Goal: Transaction & Acquisition: Book appointment/travel/reservation

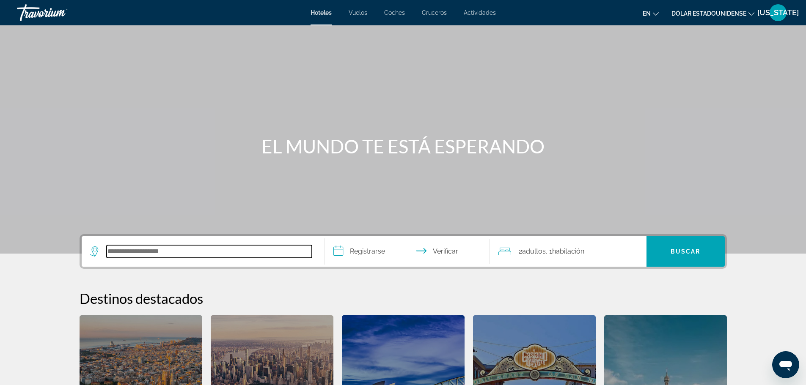
click at [221, 250] on input "Buscar destino de hotel" at bounding box center [209, 251] width 205 height 13
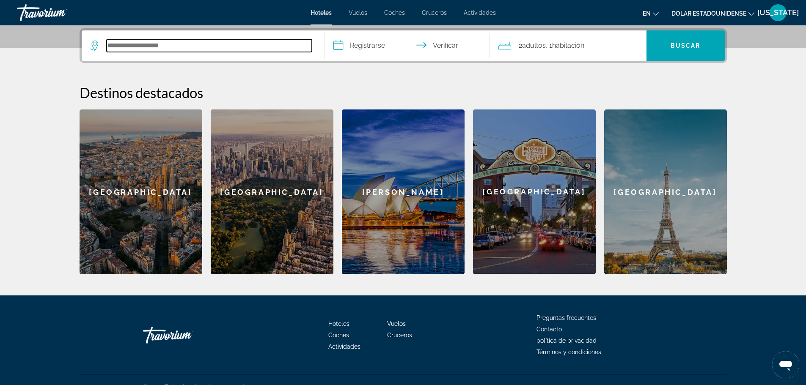
scroll to position [207, 0]
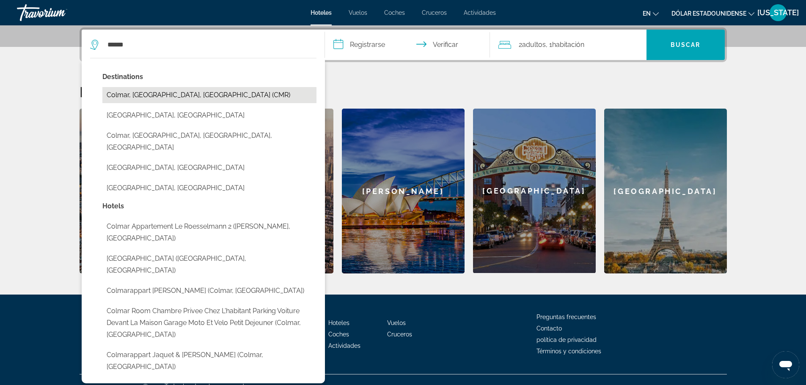
click at [199, 95] on button "Colmar, [GEOGRAPHIC_DATA], [GEOGRAPHIC_DATA] (CMR)" at bounding box center [209, 95] width 214 height 16
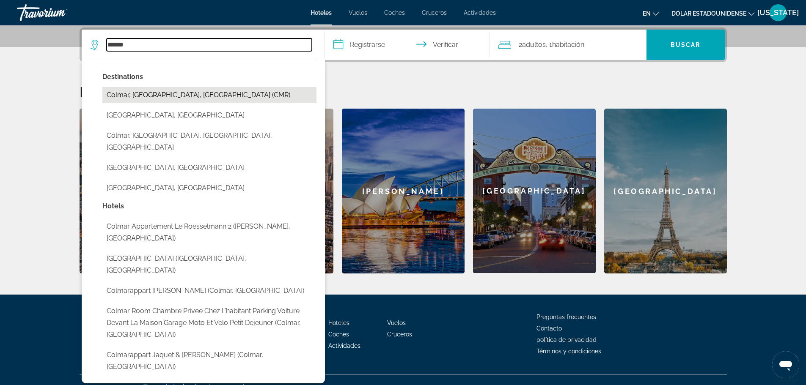
type input "**********"
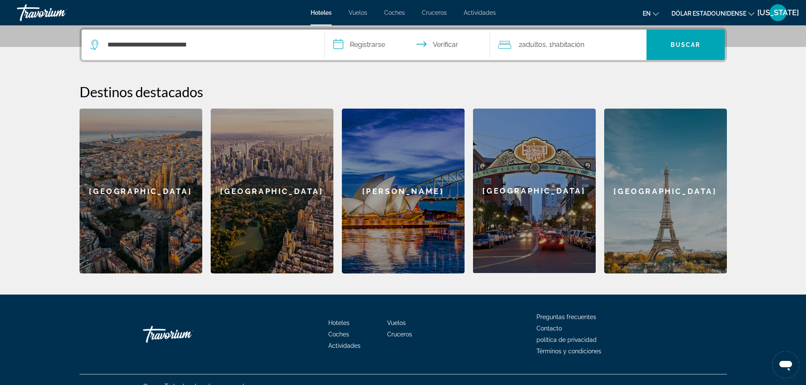
click at [370, 47] on input "**********" at bounding box center [409, 46] width 168 height 33
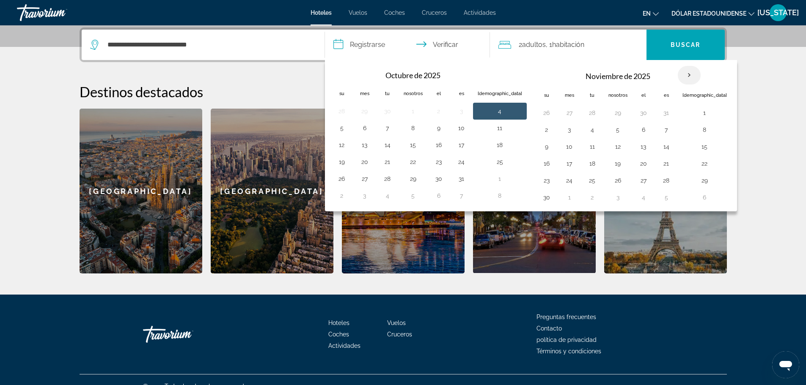
click at [678, 75] on th "Mes próximo" at bounding box center [689, 75] width 23 height 19
click at [678, 72] on th "Mes próximo" at bounding box center [689, 75] width 23 height 19
click at [678, 75] on th "Mes próximo" at bounding box center [689, 75] width 23 height 19
click at [678, 71] on th "Mes próximo" at bounding box center [689, 75] width 23 height 19
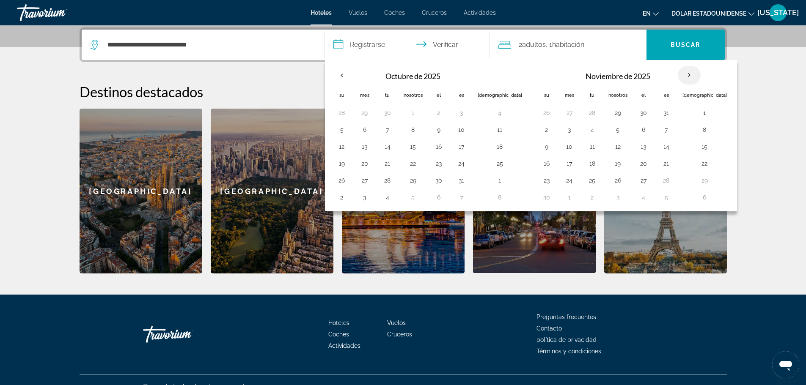
click at [678, 71] on th "Mes próximo" at bounding box center [689, 75] width 23 height 19
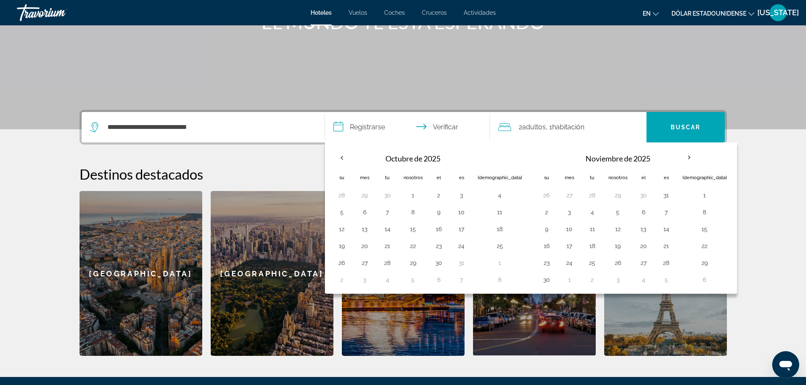
scroll to position [123, 0]
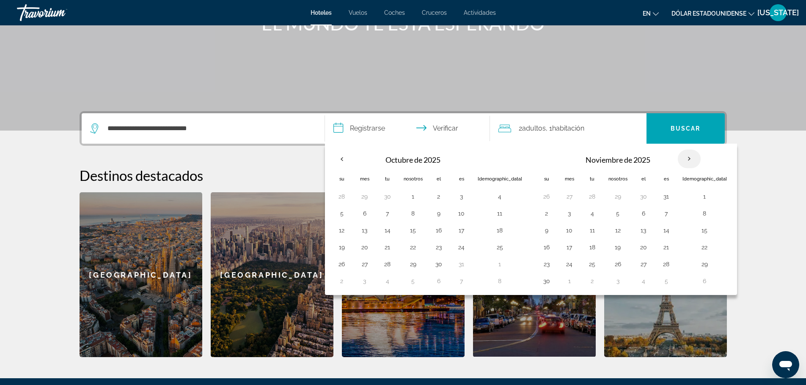
click at [678, 161] on th "Mes próximo" at bounding box center [689, 159] width 23 height 19
click at [376, 128] on input "**********" at bounding box center [409, 129] width 168 height 33
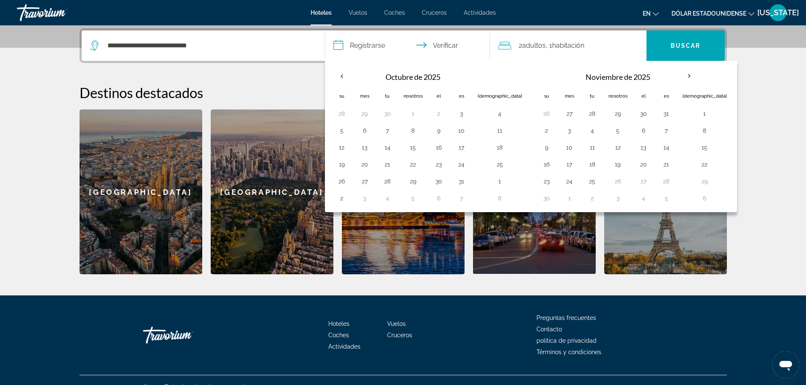
scroll to position [207, 0]
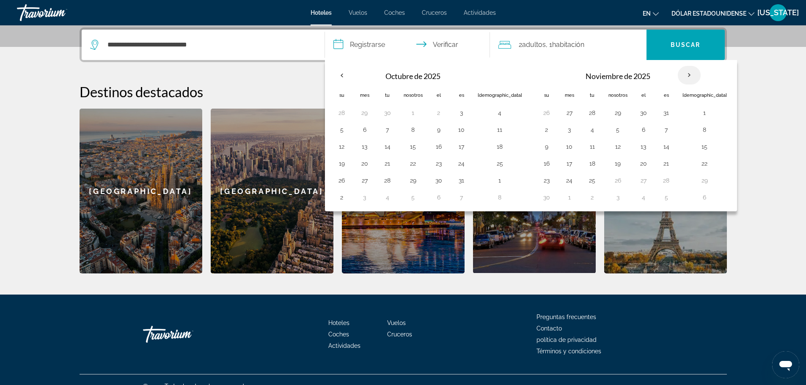
click at [678, 75] on th "Mes próximo" at bounding box center [689, 75] width 23 height 19
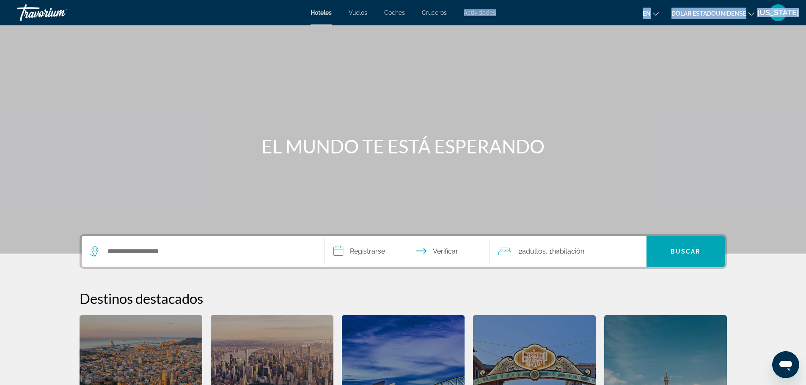
drag, startPoint x: 434, startPoint y: 17, endPoint x: 456, endPoint y: 77, distance: 63.8
click at [456, 77] on div "**********" at bounding box center [403, 192] width 806 height 385
click at [439, 14] on font "Cruceros" at bounding box center [434, 12] width 25 height 7
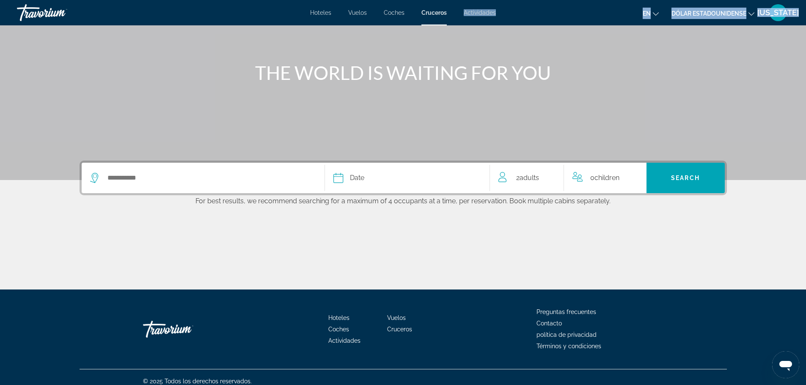
scroll to position [82, 0]
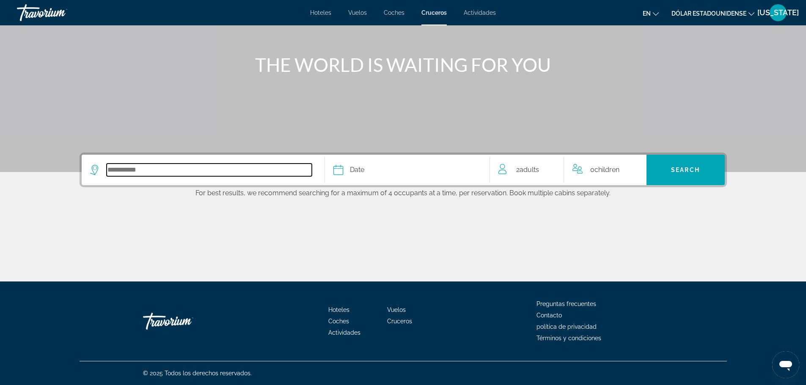
click at [240, 167] on input "Select cruise destination" at bounding box center [209, 170] width 205 height 13
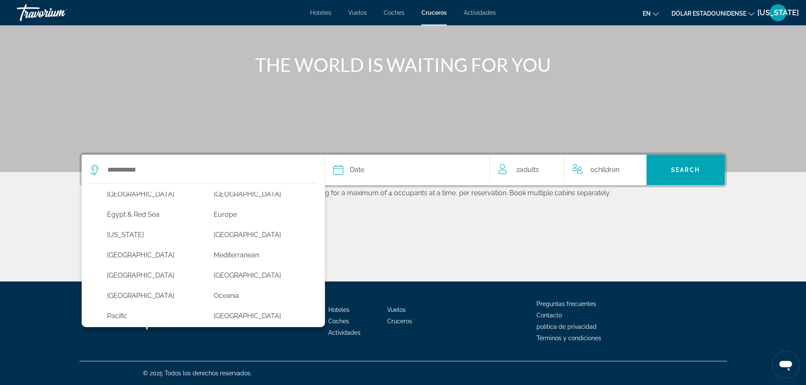
scroll to position [128, 0]
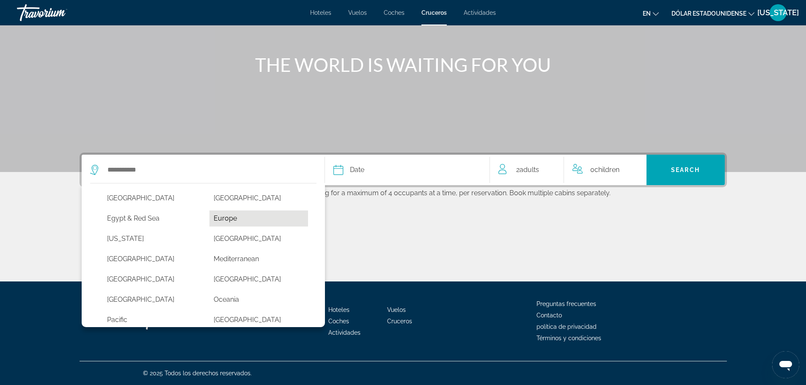
click at [244, 221] on button "Europe" at bounding box center [258, 219] width 99 height 16
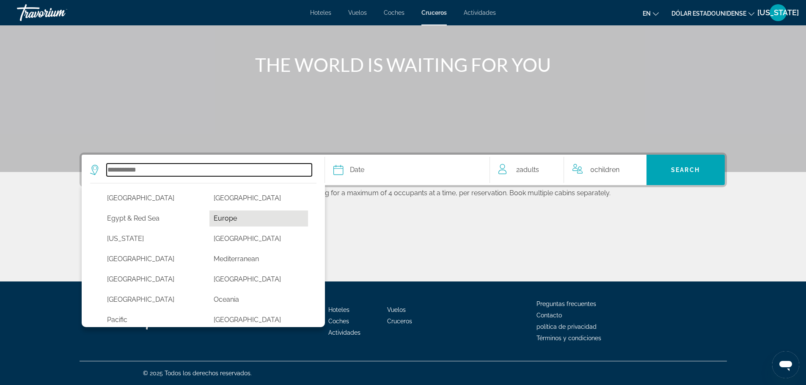
type input "******"
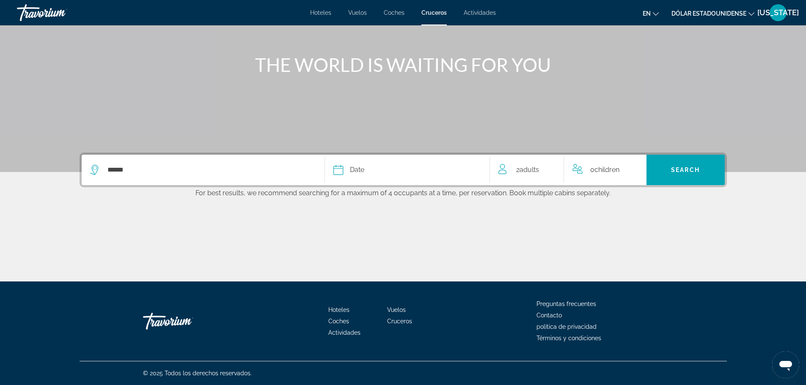
click at [395, 170] on div "Date" at bounding box center [407, 170] width 148 height 12
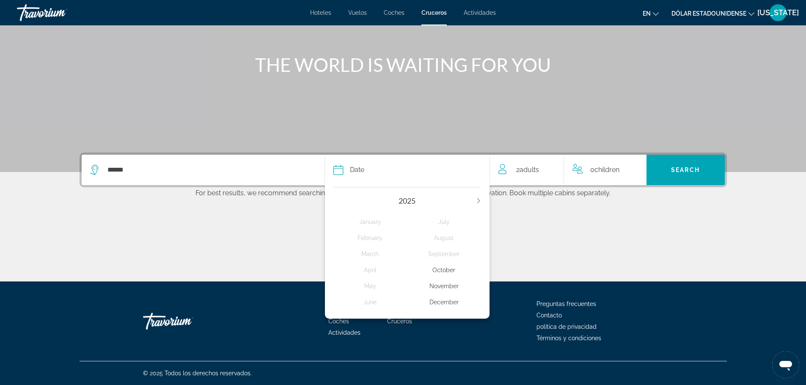
click at [447, 288] on div "November" at bounding box center [444, 286] width 74 height 15
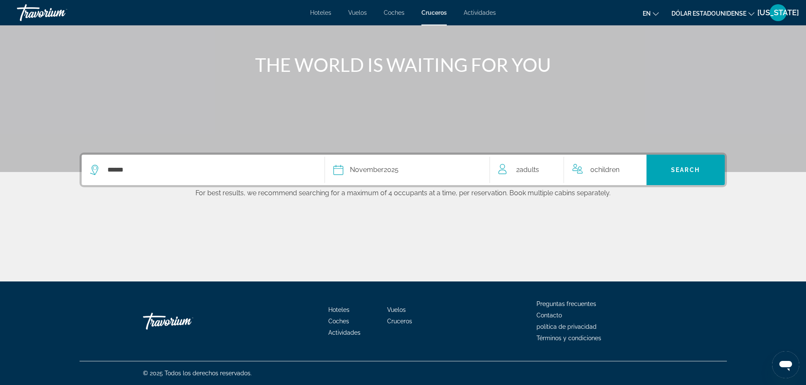
click at [544, 171] on div "2 Adult Adults" at bounding box center [530, 170] width 65 height 12
click at [630, 173] on icon "Increment children" at bounding box center [634, 168] width 8 height 10
click at [629, 208] on div "Travelers: 2 adults, 2 children" at bounding box center [605, 202] width 52 height 24
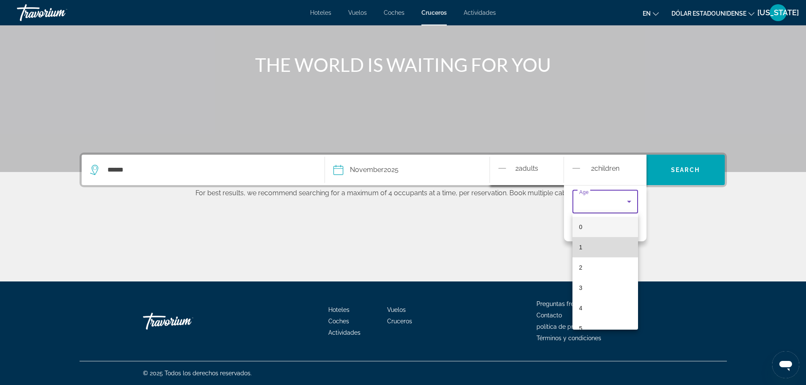
click at [607, 247] on mat-option "1" at bounding box center [605, 247] width 66 height 20
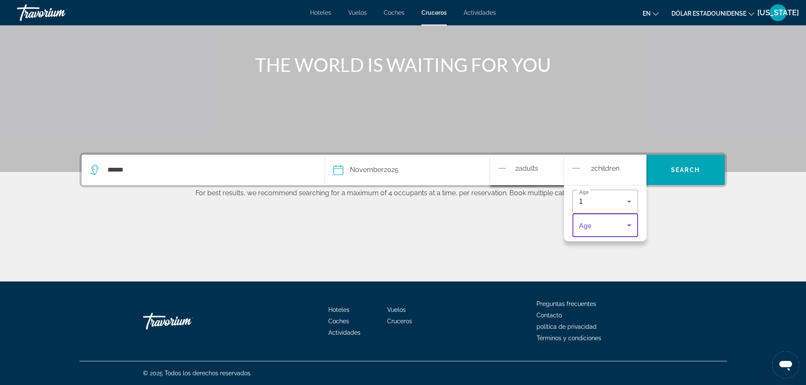
click at [628, 224] on icon "Travelers: 2 adults, 2 children" at bounding box center [629, 225] width 10 height 10
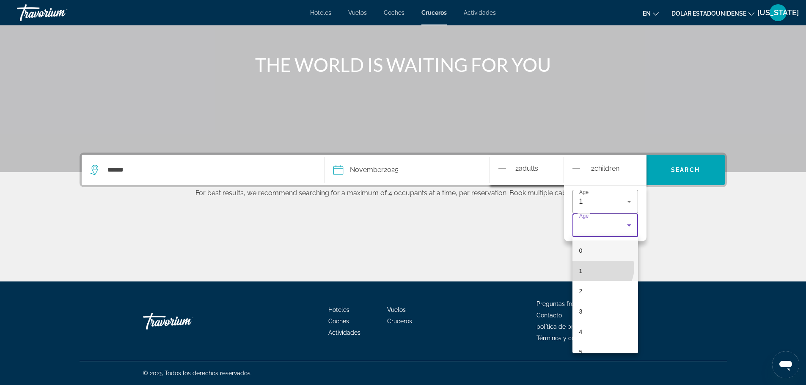
click at [600, 268] on mat-option "1" at bounding box center [605, 271] width 66 height 20
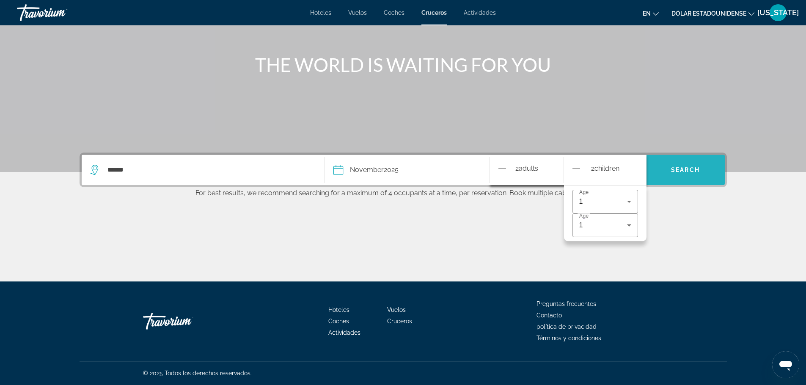
click at [683, 174] on span "Search" at bounding box center [685, 170] width 78 height 20
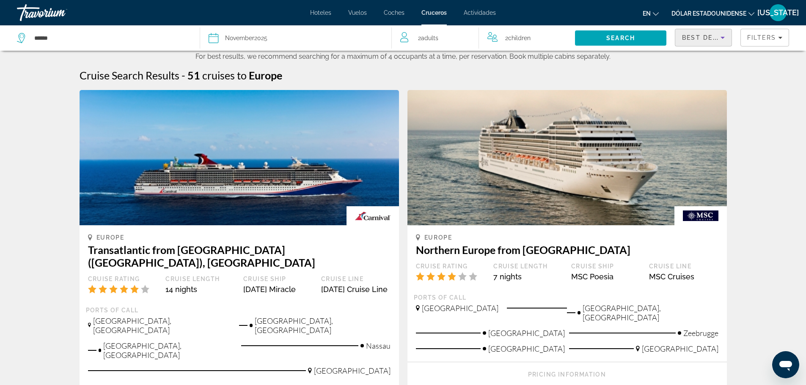
click at [719, 38] on icon "Sort by" at bounding box center [722, 38] width 10 height 10
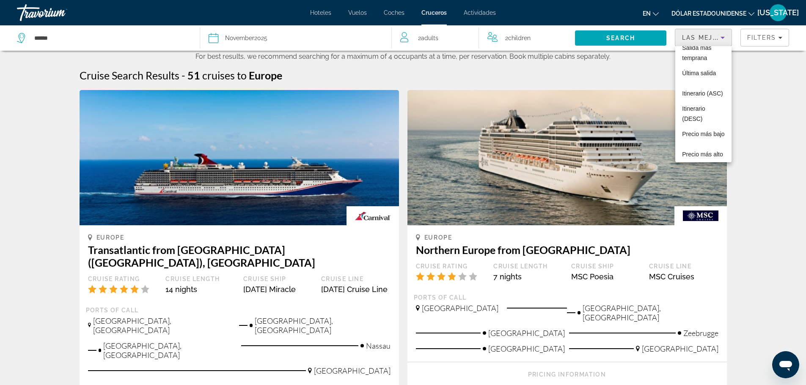
scroll to position [41, 0]
click at [698, 133] on span "Precio más bajo" at bounding box center [703, 131] width 42 height 10
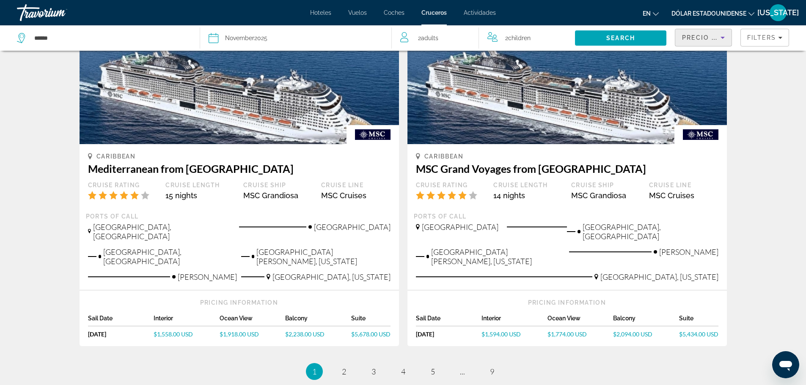
scroll to position [865, 0]
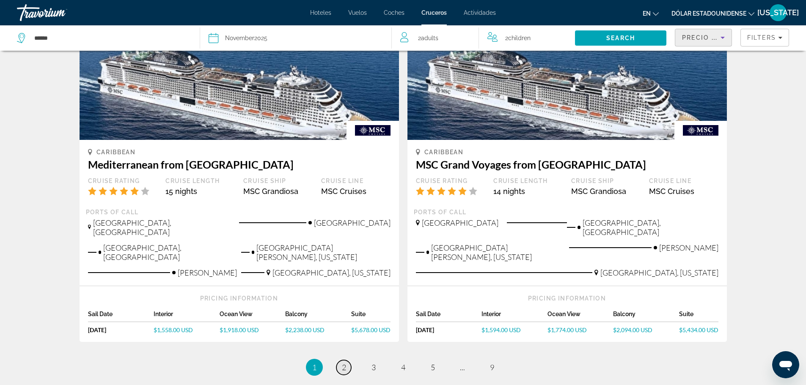
click at [345, 363] on span "2" at bounding box center [344, 367] width 4 height 9
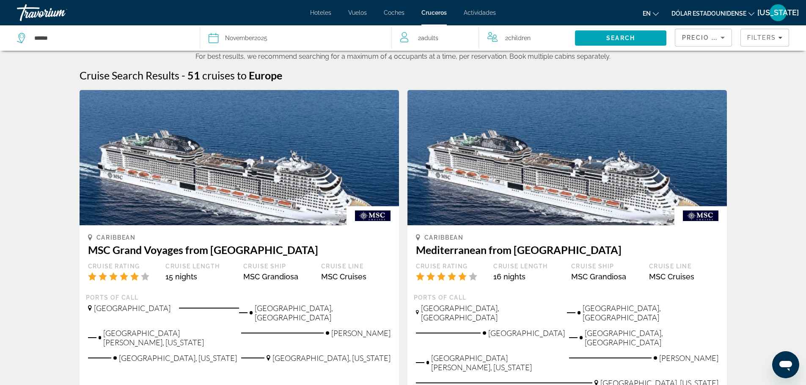
click at [291, 40] on div "Date [DATE]" at bounding box center [296, 38] width 174 height 12
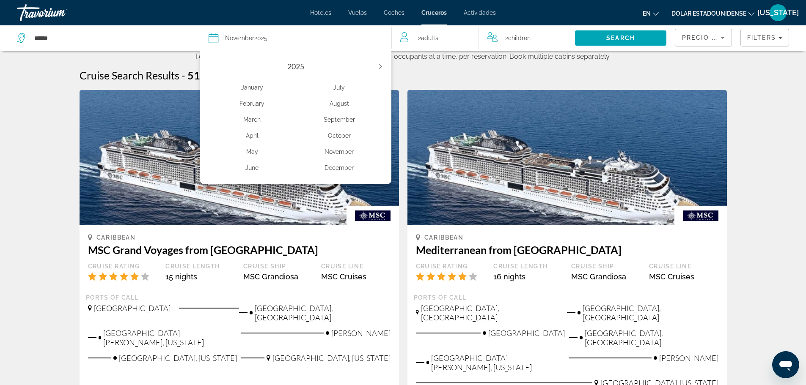
click at [255, 107] on div "February" at bounding box center [252, 103] width 87 height 15
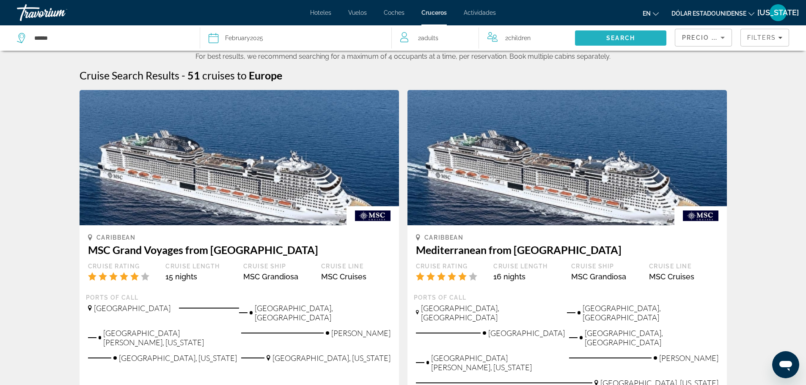
click at [615, 33] on span "Search" at bounding box center [620, 38] width 91 height 20
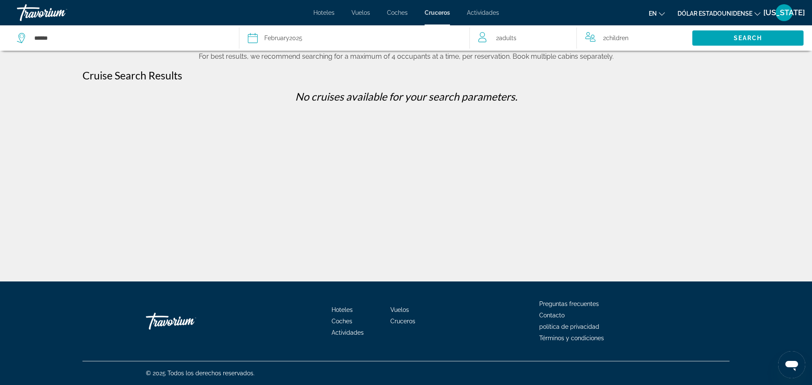
click at [295, 38] on div "February 2025" at bounding box center [283, 38] width 38 height 12
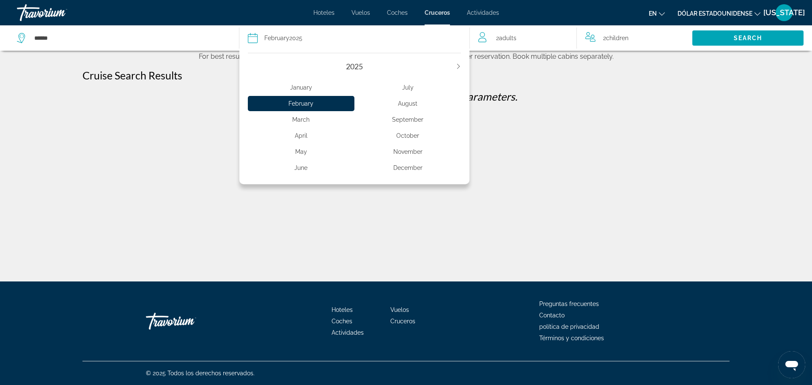
click at [307, 89] on div "January" at bounding box center [301, 87] width 107 height 15
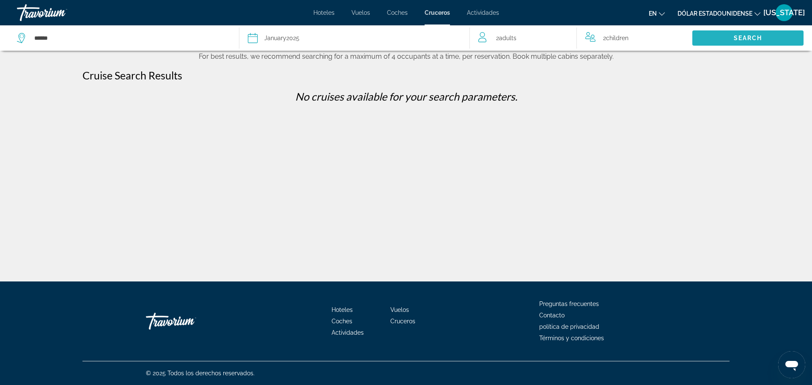
click at [727, 38] on span "Search" at bounding box center [747, 38] width 111 height 20
click at [315, 38] on div "Date January 2025" at bounding box center [355, 38] width 214 height 12
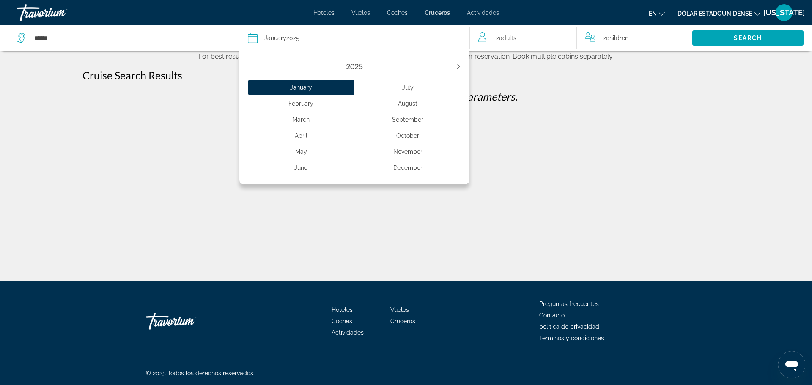
click at [305, 138] on div "April" at bounding box center [301, 135] width 107 height 15
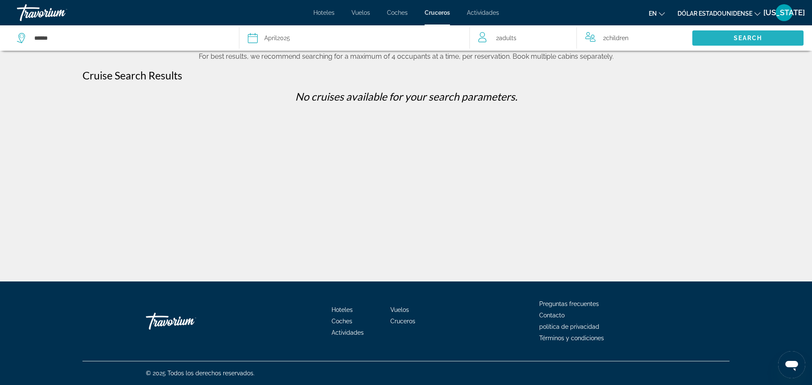
click at [736, 36] on span "Search" at bounding box center [748, 38] width 29 height 7
click at [355, 14] on font "Vuelos" at bounding box center [360, 12] width 19 height 7
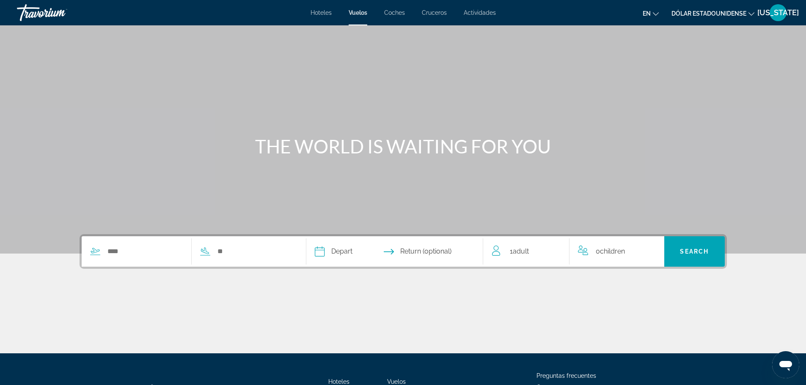
click at [319, 11] on font "Hoteles" at bounding box center [320, 12] width 21 height 7
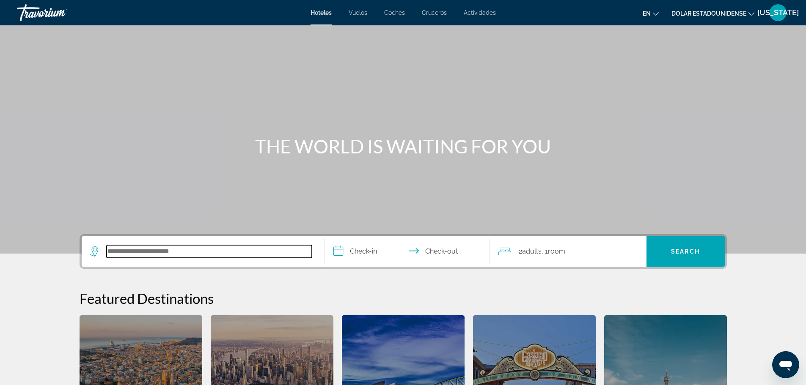
click at [206, 247] on input "Search hotel destination" at bounding box center [209, 251] width 205 height 13
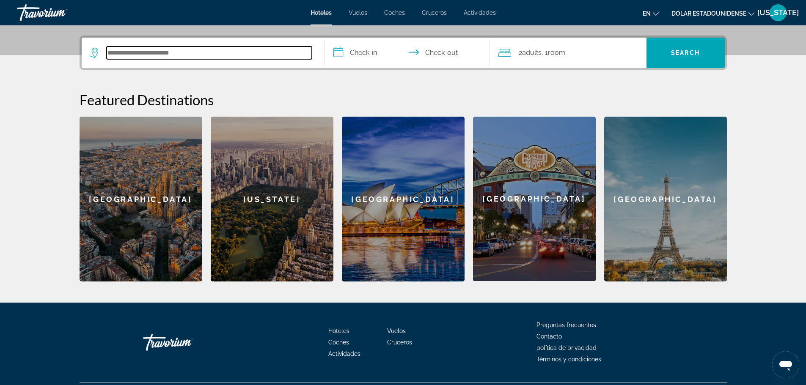
scroll to position [207, 0]
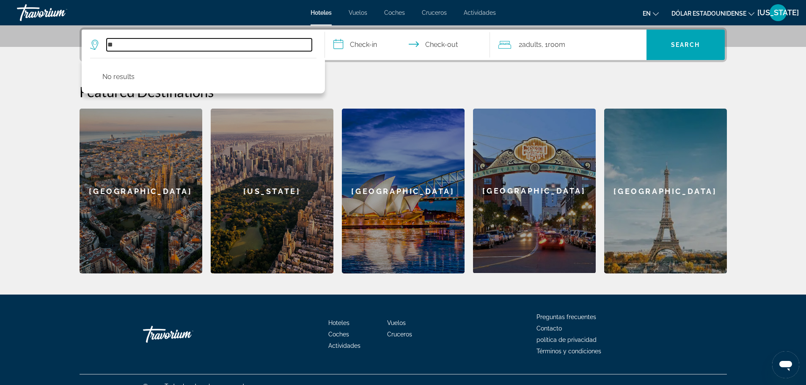
type input "*"
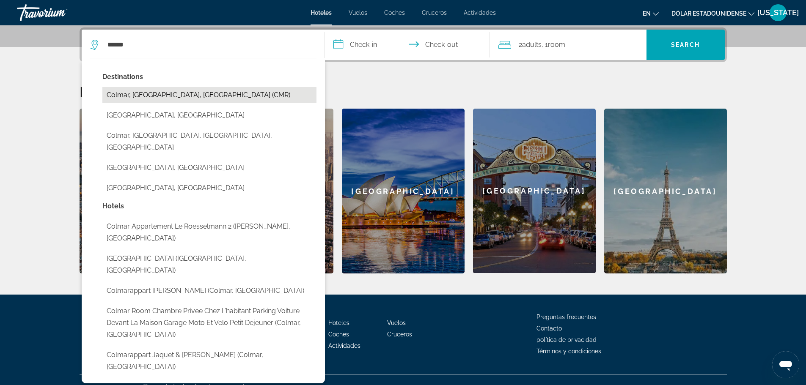
click at [195, 99] on button "Colmar, [GEOGRAPHIC_DATA], [GEOGRAPHIC_DATA] (CMR)" at bounding box center [209, 95] width 214 height 16
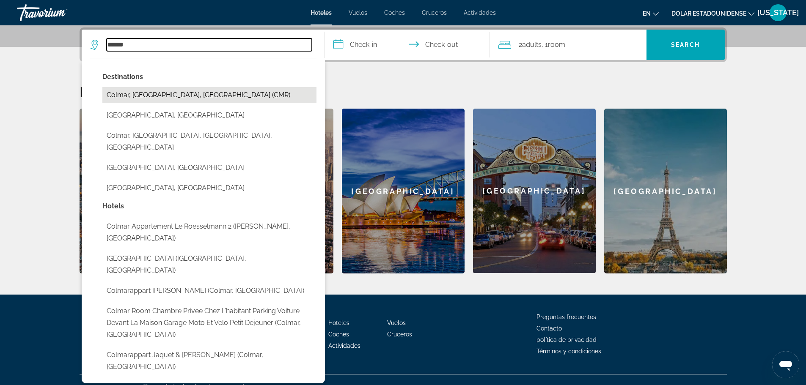
type input "**********"
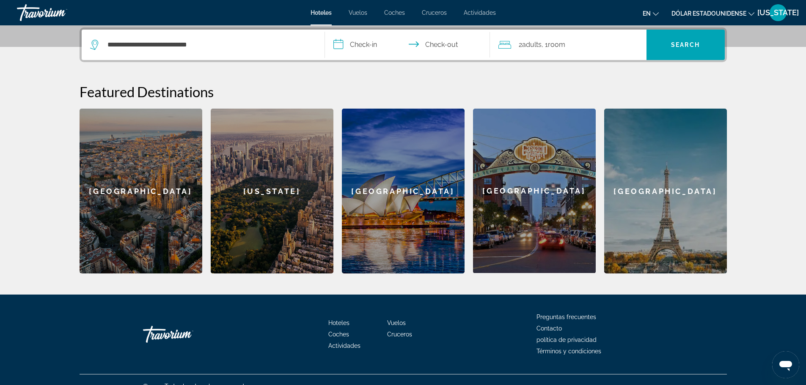
click at [365, 44] on input "**********" at bounding box center [409, 46] width 168 height 33
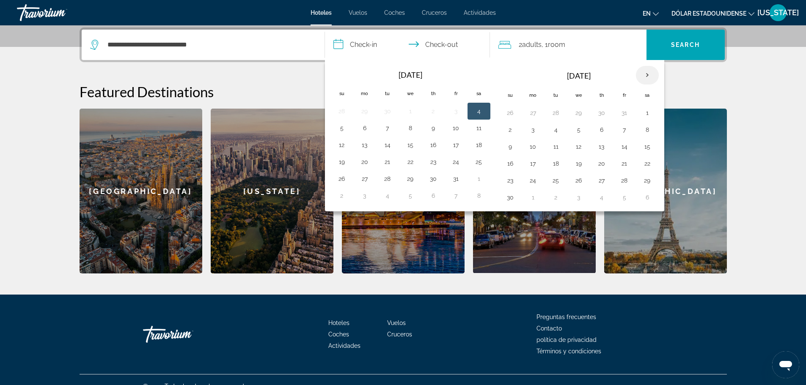
click at [649, 72] on th "Next month" at bounding box center [647, 75] width 23 height 19
click at [645, 112] on button "6" at bounding box center [647, 113] width 14 height 12
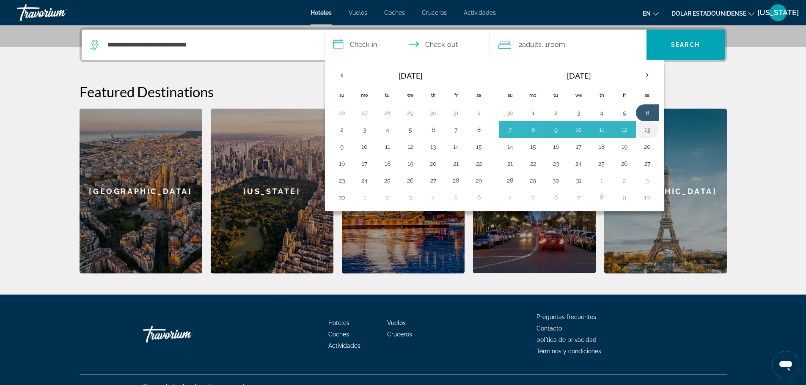
click at [645, 133] on button "13" at bounding box center [647, 130] width 14 height 12
type input "**********"
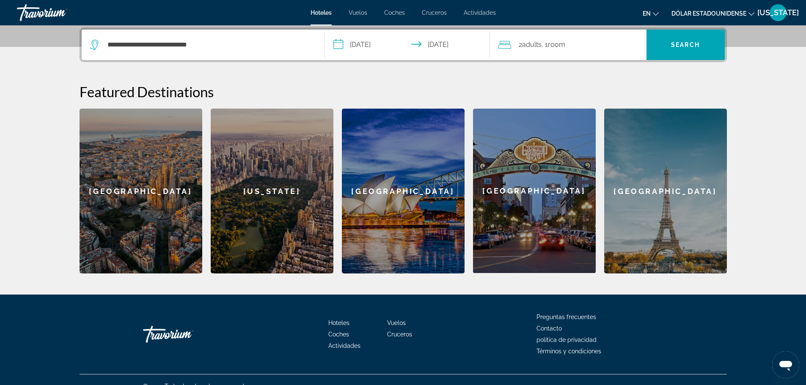
click at [571, 45] on div "2 Adult Adults , 1 Room rooms" at bounding box center [572, 45] width 148 height 12
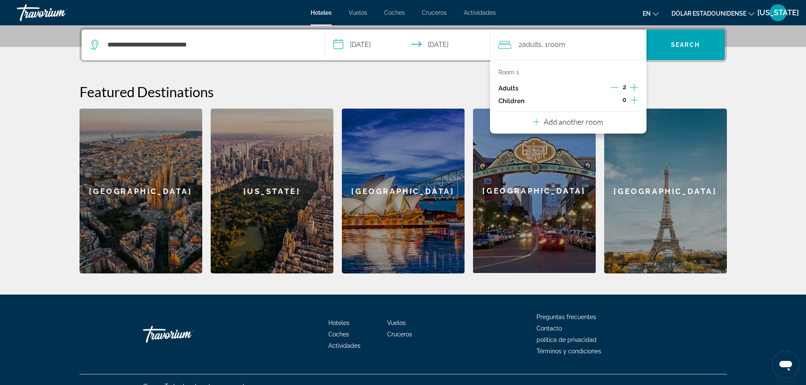
click at [572, 120] on p "Add another room" at bounding box center [572, 121] width 59 height 9
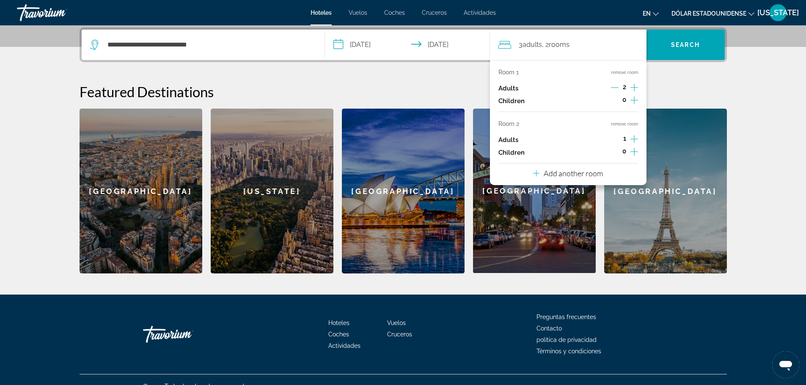
click at [634, 139] on icon "Increment adults" at bounding box center [634, 139] width 8 height 8
click at [632, 140] on icon "Increment adults" at bounding box center [634, 139] width 8 height 10
click at [633, 100] on icon "Increment children" at bounding box center [634, 100] width 8 height 8
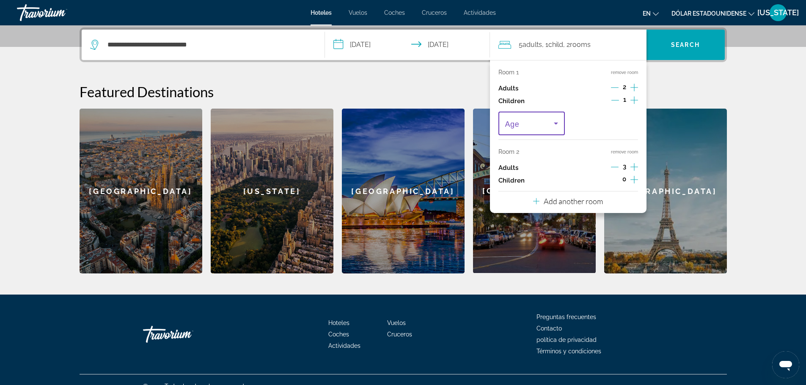
click at [557, 121] on icon "Travelers: 5 adults, 1 child" at bounding box center [556, 123] width 10 height 10
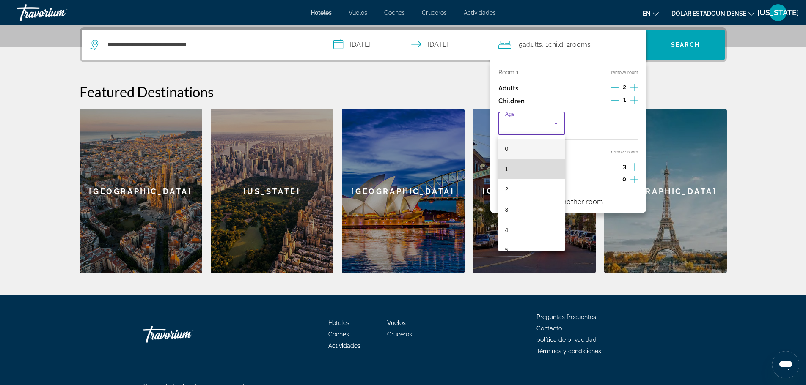
click at [532, 173] on mat-option "1" at bounding box center [531, 169] width 67 height 20
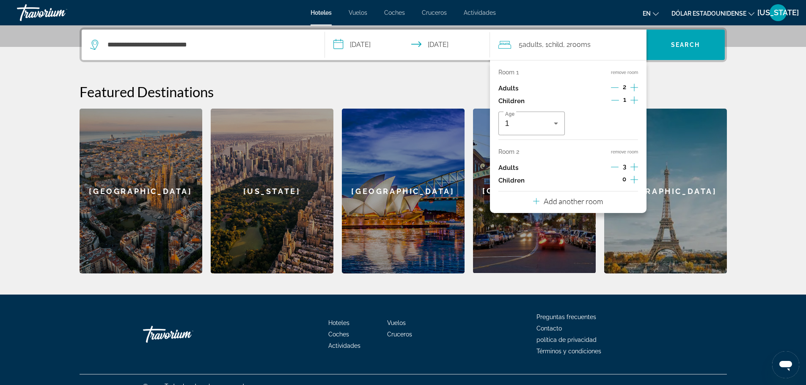
click at [630, 177] on icon "Increment children" at bounding box center [634, 180] width 8 height 10
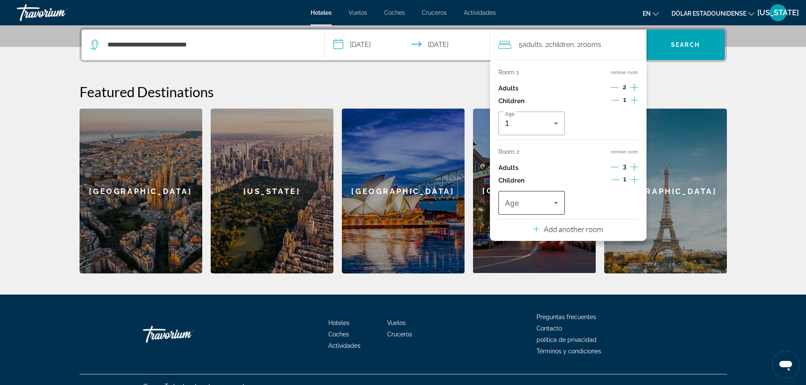
click at [546, 195] on div "Travelers: 5 adults, 2 children" at bounding box center [531, 203] width 53 height 24
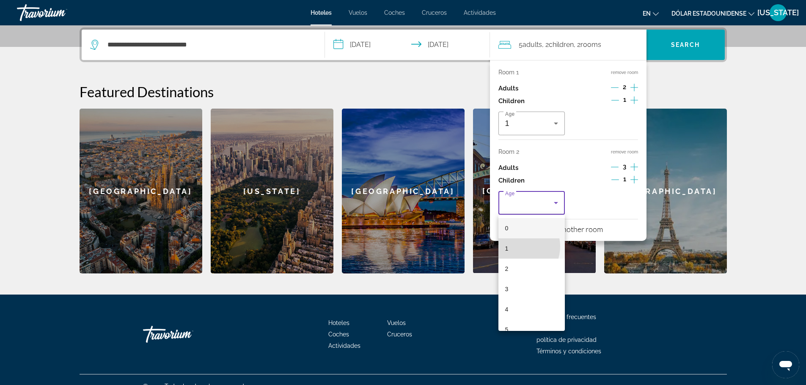
click at [517, 247] on mat-option "1" at bounding box center [531, 249] width 67 height 20
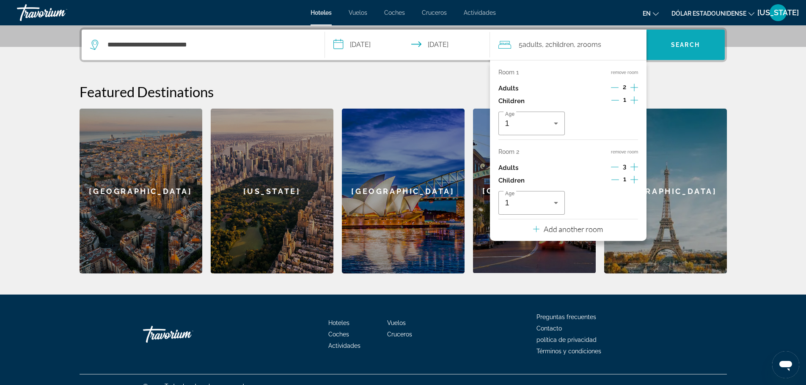
click at [683, 39] on span "Search" at bounding box center [685, 45] width 78 height 20
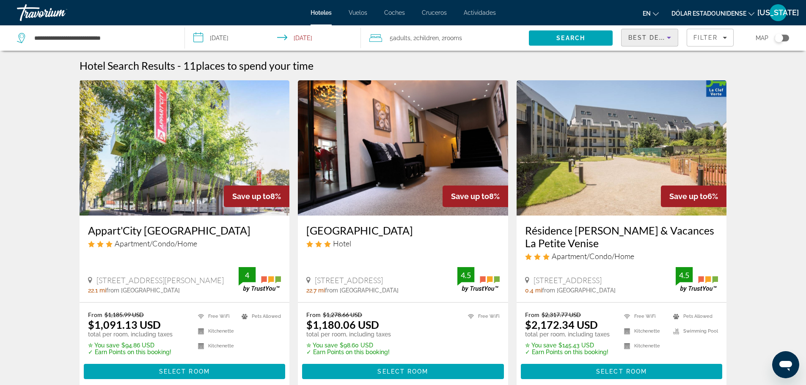
click at [669, 39] on icon "Sort by" at bounding box center [669, 38] width 10 height 10
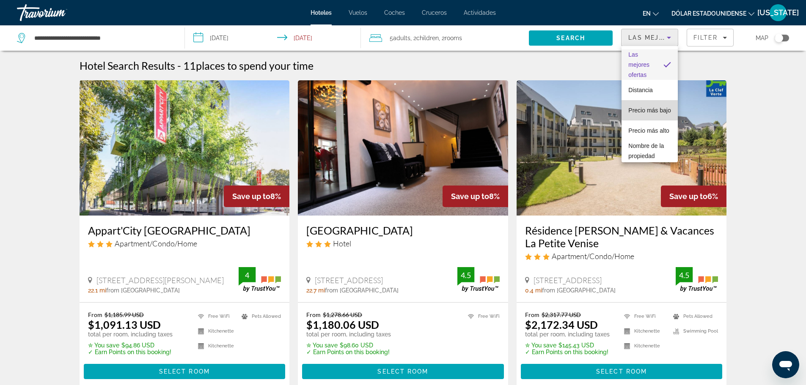
click at [650, 110] on span "Precio más bajo" at bounding box center [649, 110] width 42 height 10
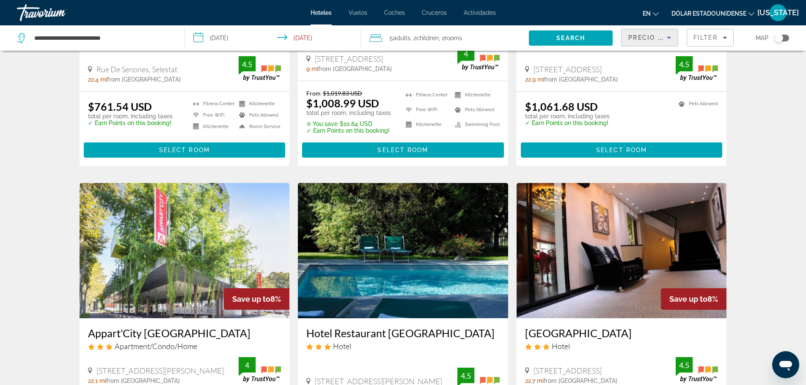
scroll to position [223, 0]
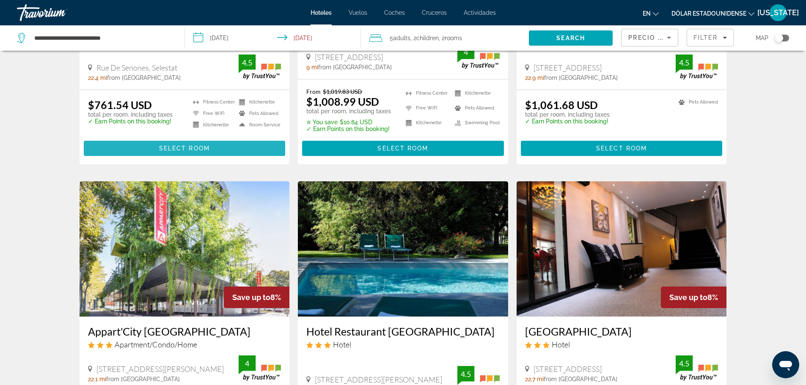
click at [180, 145] on span "Select Room" at bounding box center [184, 148] width 51 height 7
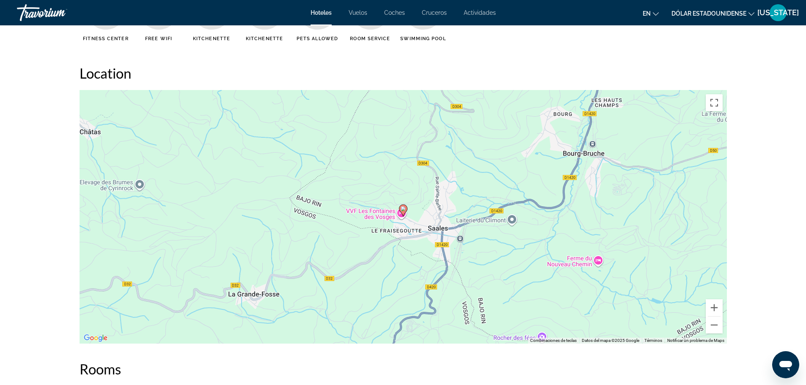
scroll to position [798, 0]
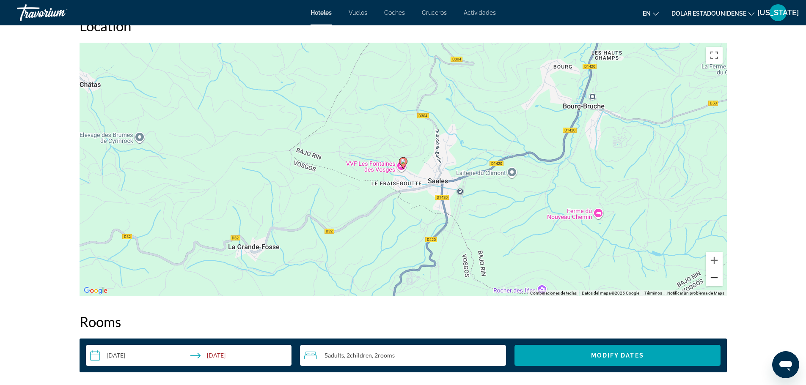
click at [714, 279] on button "Reducir" at bounding box center [713, 277] width 17 height 17
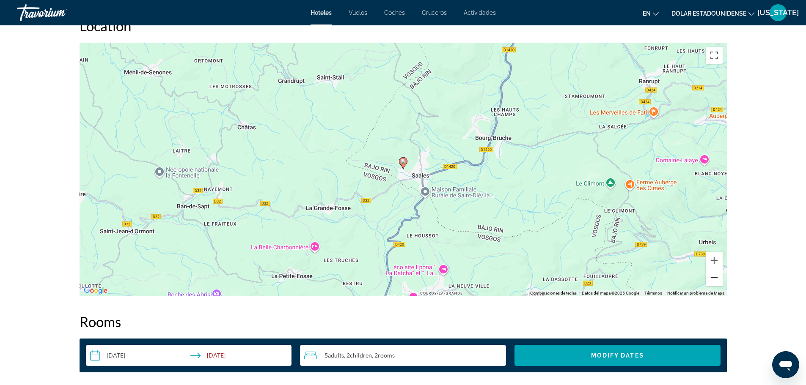
click at [714, 279] on button "Reducir" at bounding box center [713, 277] width 17 height 17
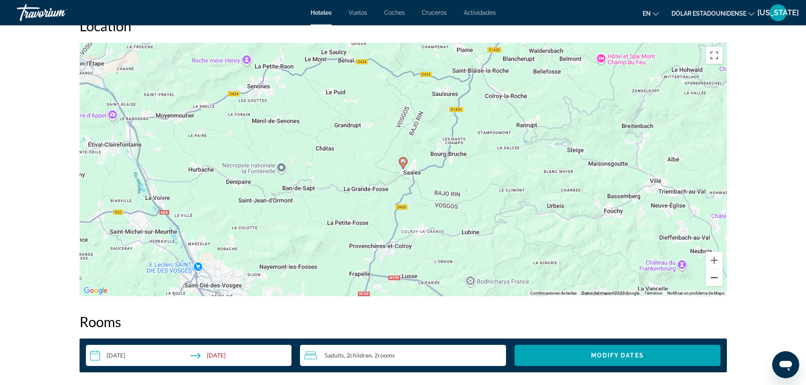
click at [714, 279] on button "Reducir" at bounding box center [713, 277] width 17 height 17
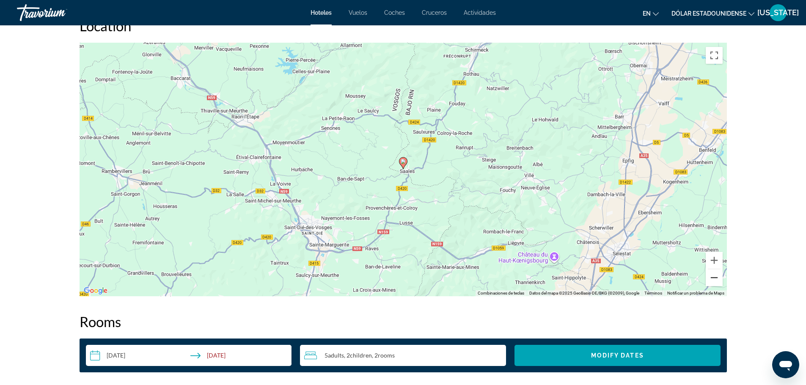
click at [714, 279] on button "Reducir" at bounding box center [713, 277] width 17 height 17
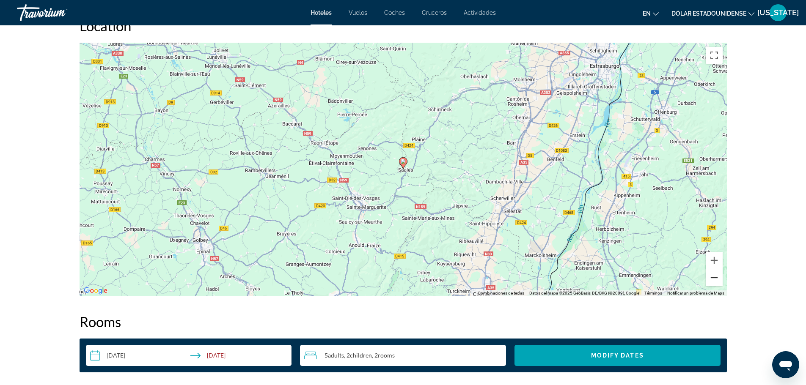
click at [714, 279] on button "Reducir" at bounding box center [713, 277] width 17 height 17
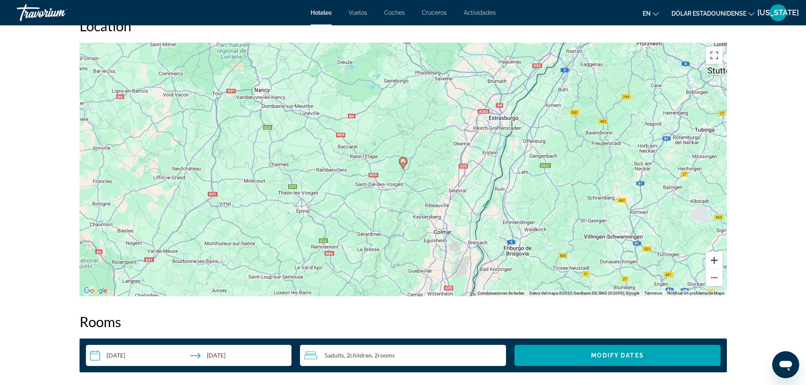
click at [714, 266] on button "Ampliar" at bounding box center [713, 260] width 17 height 17
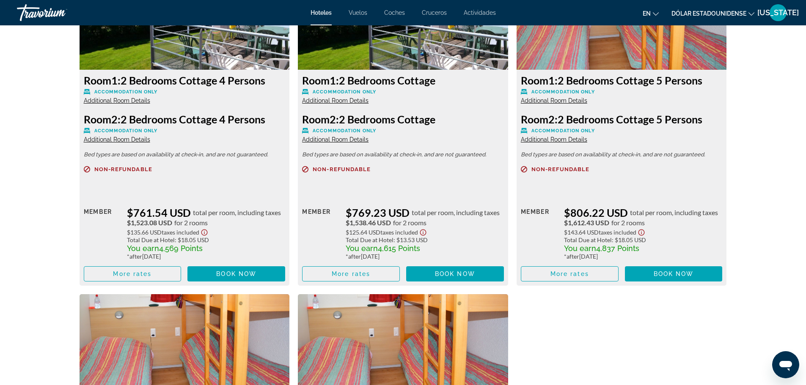
scroll to position [1209, 0]
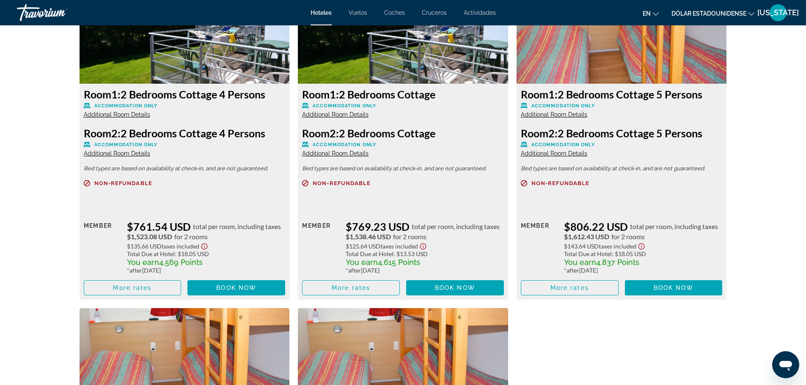
click at [204, 247] on icon "Show Taxes and Fees disclaimer" at bounding box center [204, 247] width 10 height 8
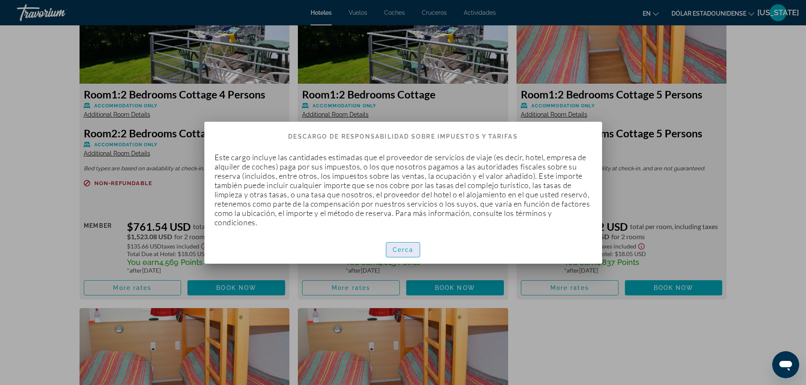
click at [404, 247] on font "Cerca" at bounding box center [402, 250] width 21 height 7
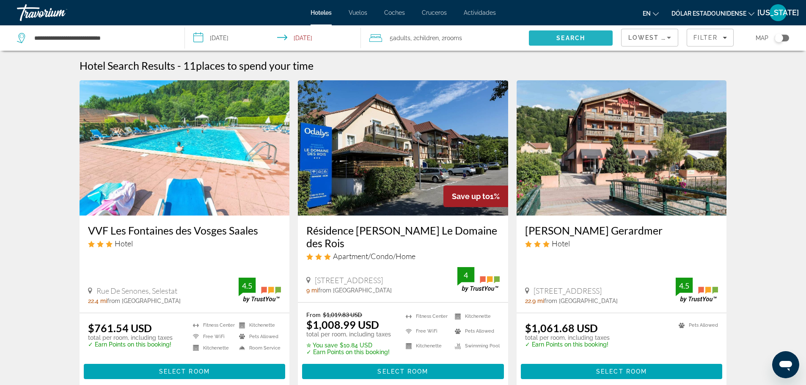
click at [559, 35] on span "Search" at bounding box center [570, 38] width 29 height 7
click at [439, 36] on span "Children" at bounding box center [427, 38] width 22 height 7
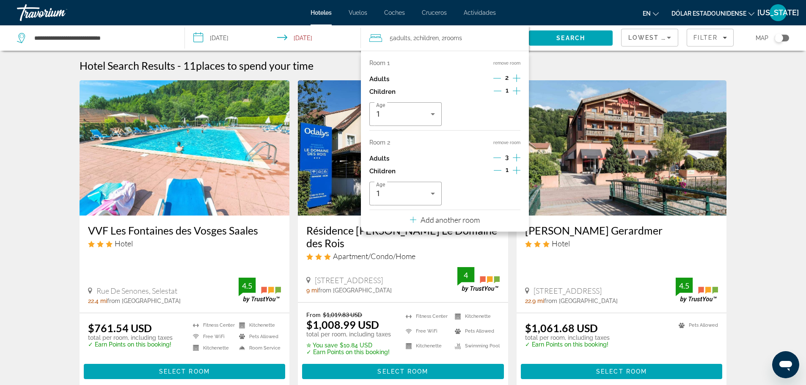
click at [498, 171] on icon "Decrement children" at bounding box center [498, 171] width 8 height 8
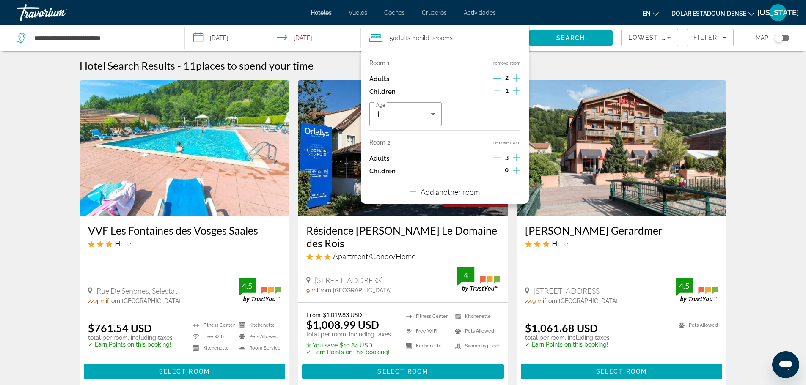
click at [500, 89] on icon "Decrement children" at bounding box center [498, 91] width 8 height 8
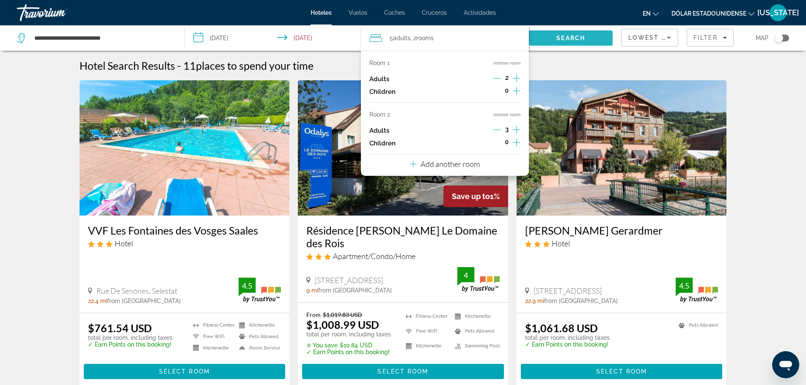
click at [560, 36] on span "Search" at bounding box center [570, 38] width 29 height 7
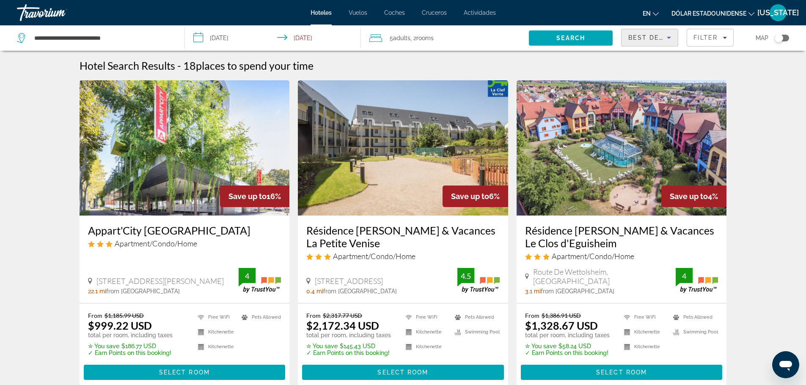
click at [656, 36] on span "Best Deals" at bounding box center [650, 37] width 44 height 7
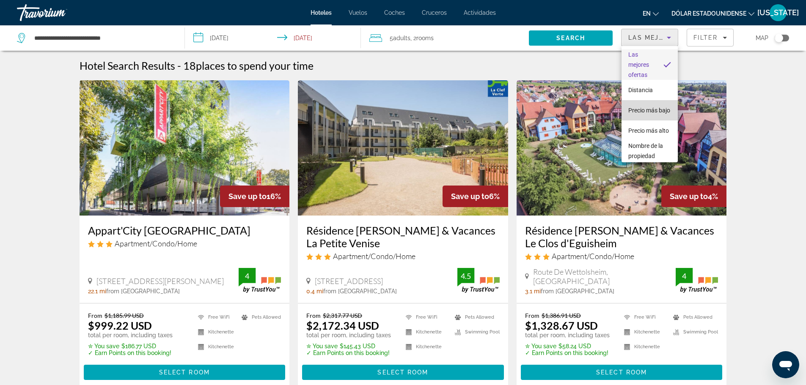
click at [651, 107] on font "Precio más bajo" at bounding box center [649, 110] width 42 height 7
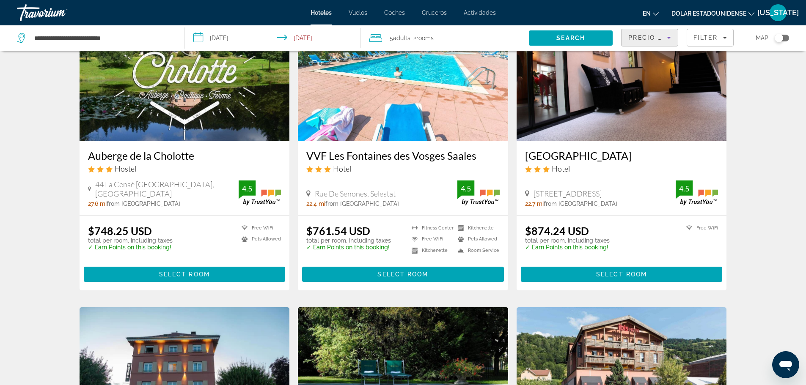
scroll to position [88, 0]
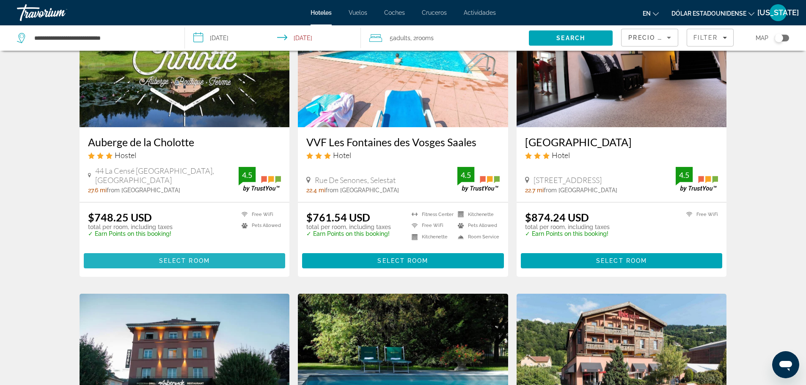
click at [235, 264] on span "Contenido principal" at bounding box center [185, 261] width 202 height 20
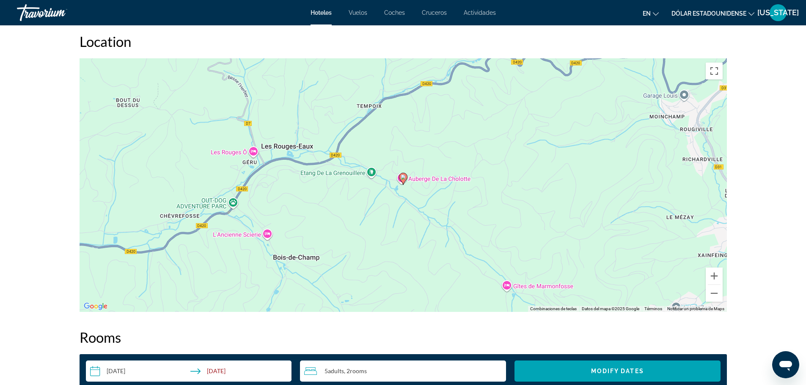
scroll to position [762, 0]
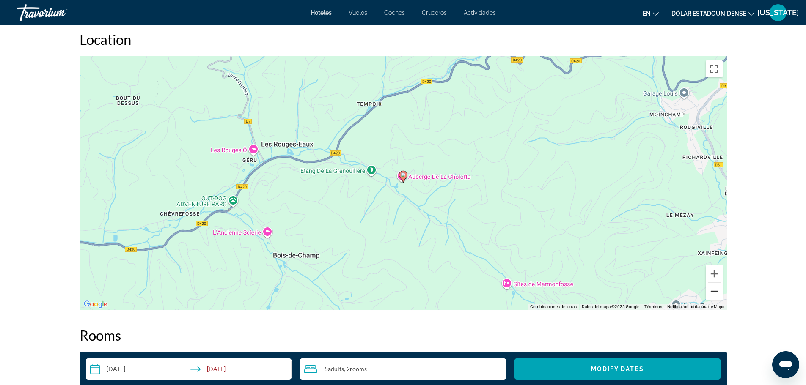
click at [714, 292] on button "Reducir" at bounding box center [713, 291] width 17 height 17
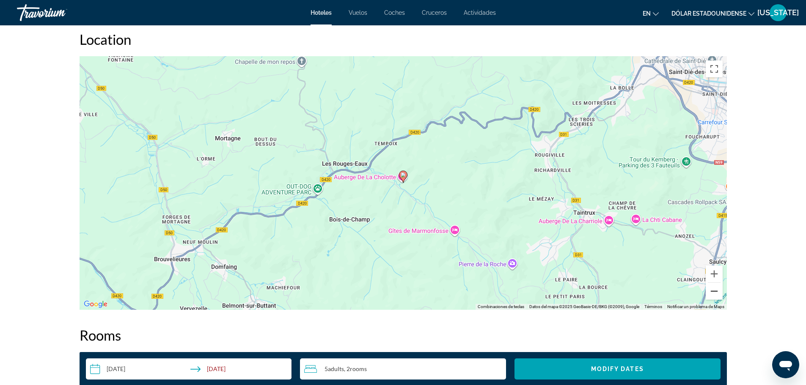
click at [714, 292] on button "Reducir" at bounding box center [713, 291] width 17 height 17
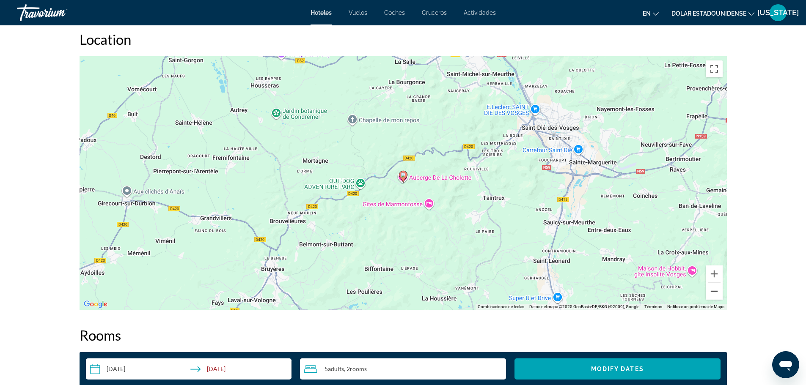
click at [714, 292] on button "Reducir" at bounding box center [713, 291] width 17 height 17
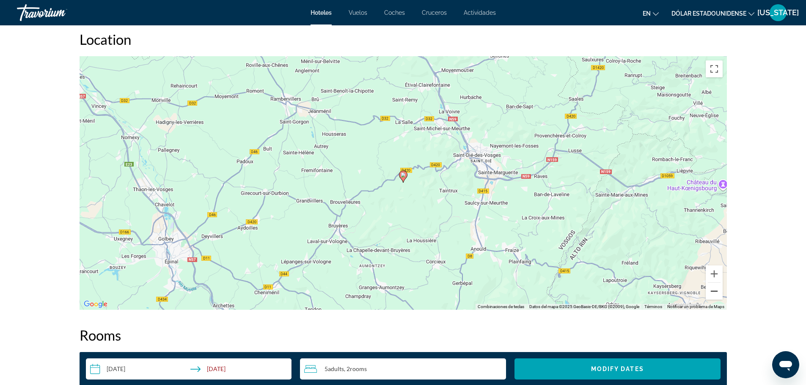
click at [714, 292] on button "Reducir" at bounding box center [713, 291] width 17 height 17
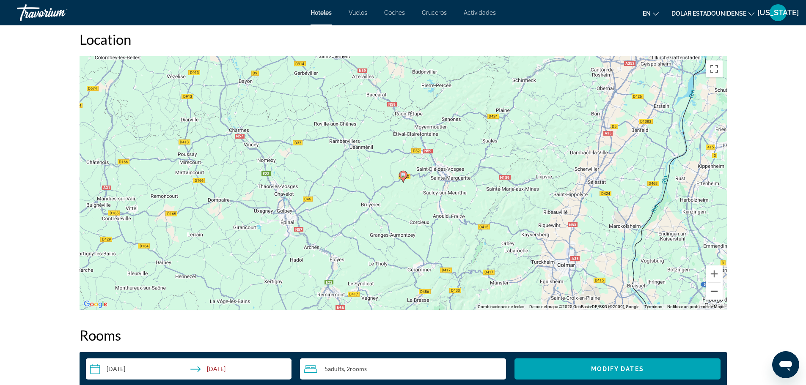
click at [714, 292] on button "Reducir" at bounding box center [713, 291] width 17 height 17
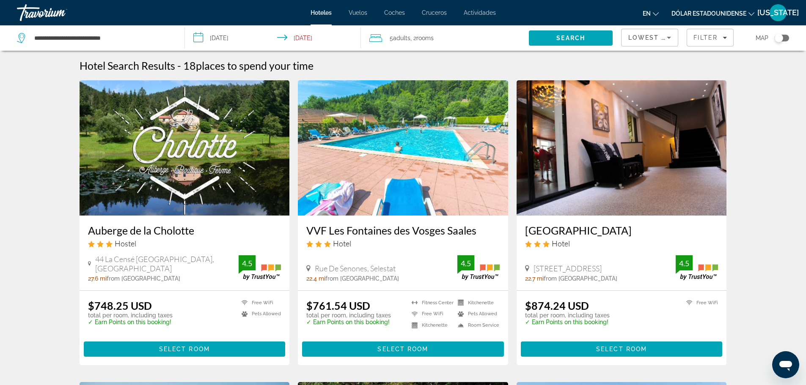
click at [637, 172] on img "Contenido principal" at bounding box center [621, 147] width 210 height 135
click at [657, 39] on span "Lowest Price" at bounding box center [655, 37] width 54 height 7
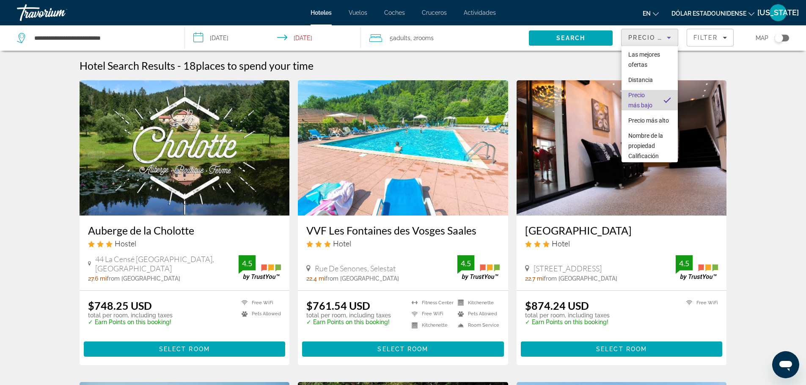
click at [650, 101] on span "Precio más bajo" at bounding box center [642, 100] width 28 height 20
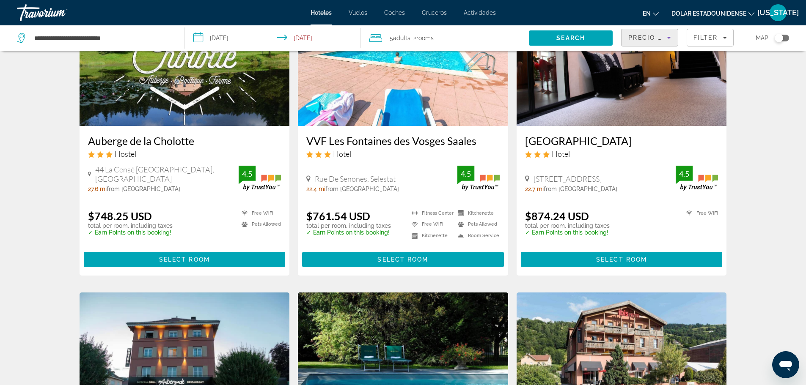
scroll to position [93, 0]
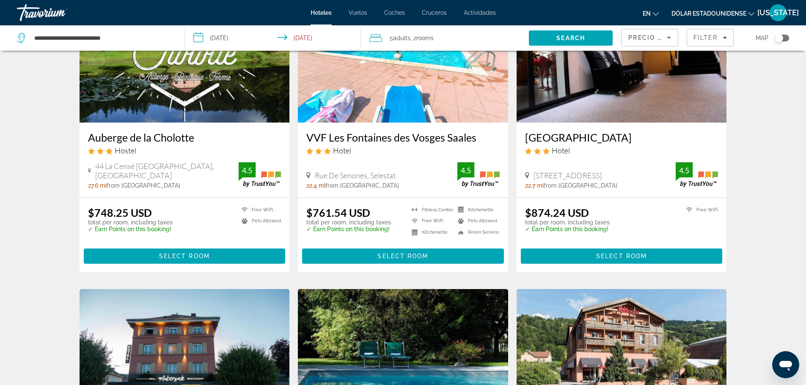
click at [604, 137] on h3 "Hotel la Réserve" at bounding box center [621, 137] width 193 height 13
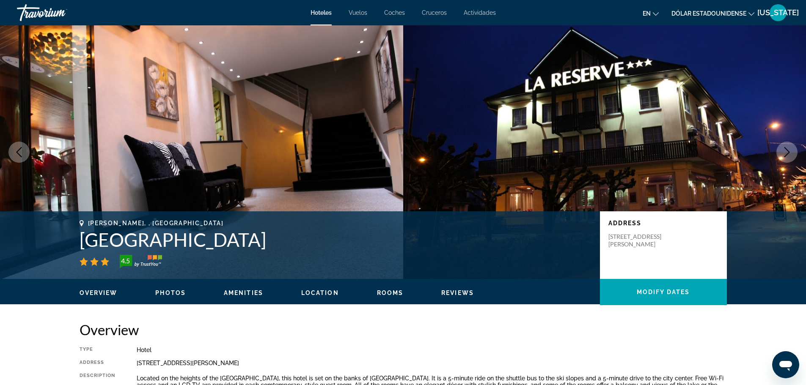
click at [604, 137] on img "Contenido principal" at bounding box center [604, 152] width 403 height 254
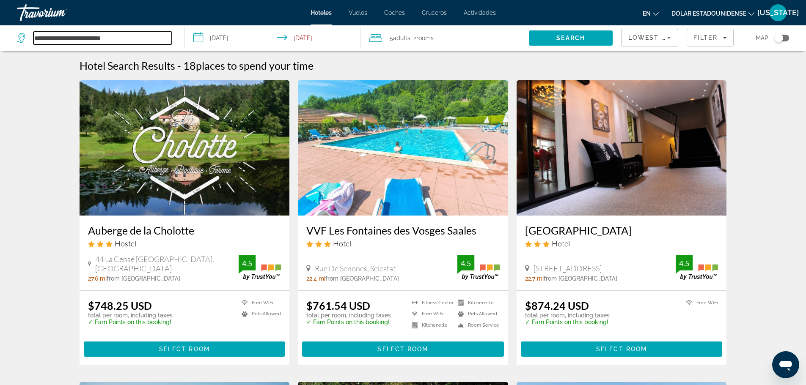
click at [126, 41] on input "**********" at bounding box center [102, 38] width 138 height 13
drag, startPoint x: 126, startPoint y: 41, endPoint x: 55, endPoint y: 38, distance: 71.6
click at [55, 38] on input "**********" at bounding box center [102, 38] width 138 height 13
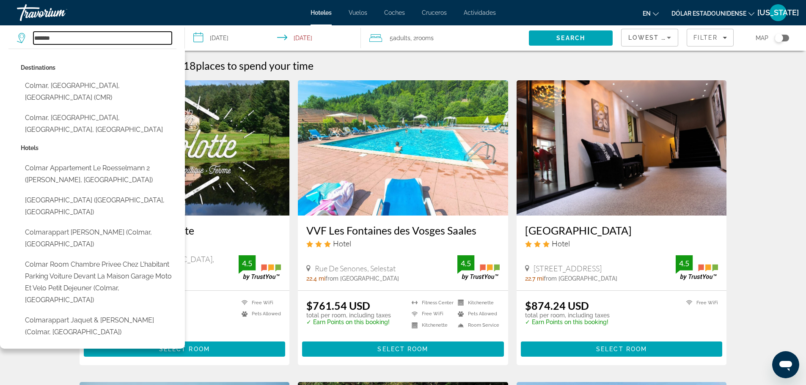
click at [55, 38] on input "*******" at bounding box center [102, 38] width 138 height 13
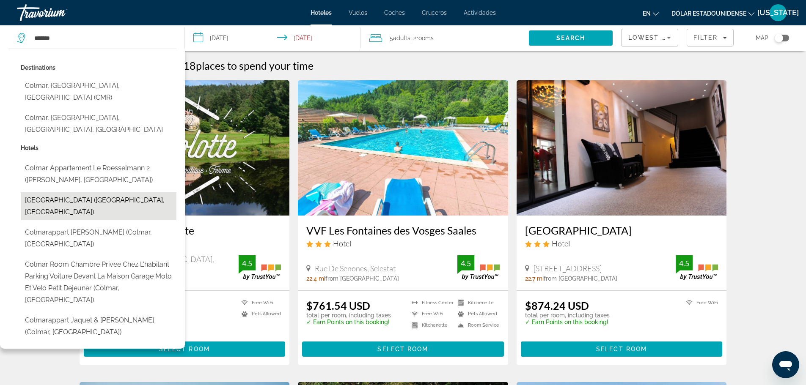
click at [110, 192] on button "Colmar Hotel (Colmar, FR)" at bounding box center [99, 206] width 156 height 28
type input "**********"
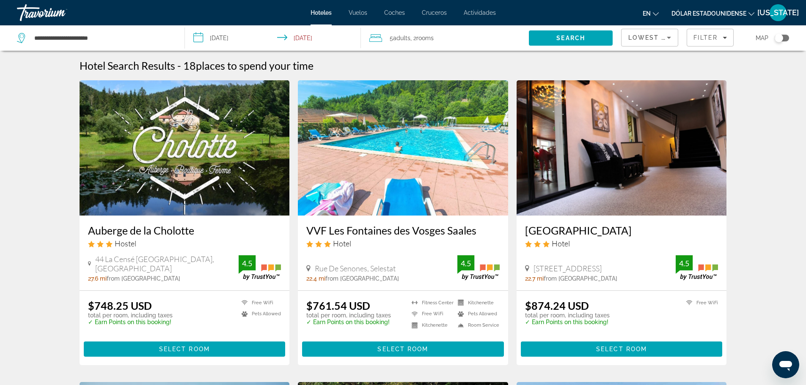
click at [110, 177] on img "Contenido principal" at bounding box center [185, 147] width 210 height 135
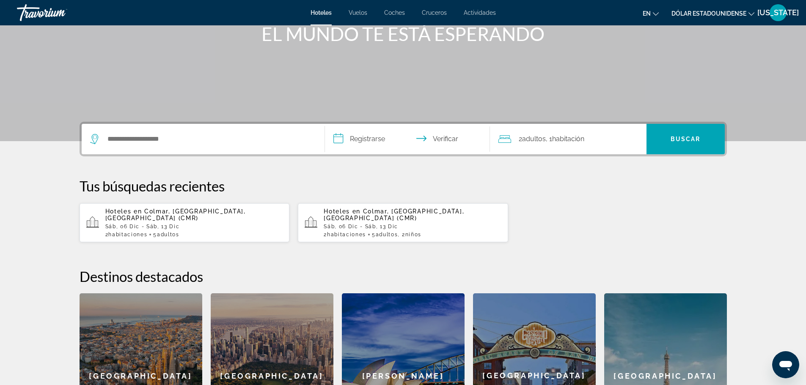
scroll to position [112, 0]
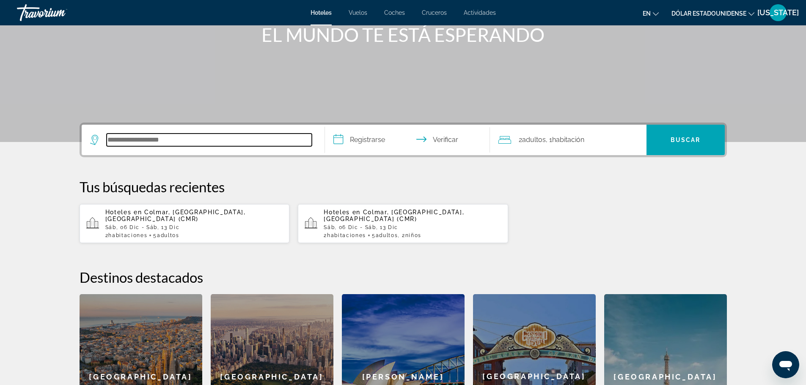
click at [199, 138] on input "Buscar destino de hotel" at bounding box center [209, 140] width 205 height 13
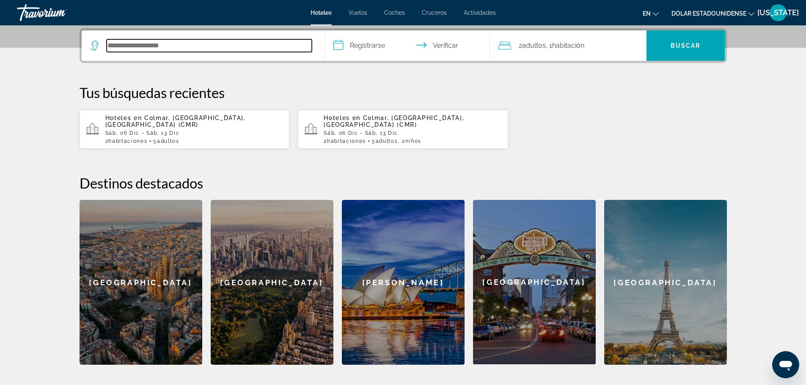
scroll to position [207, 0]
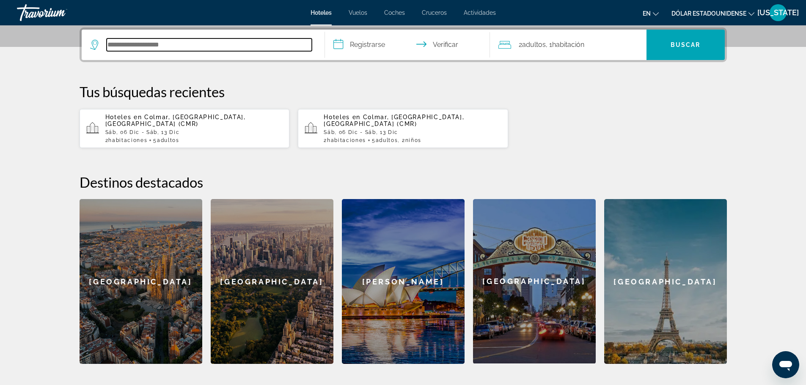
click at [176, 45] on input "Buscar destino de hotel" at bounding box center [209, 44] width 205 height 13
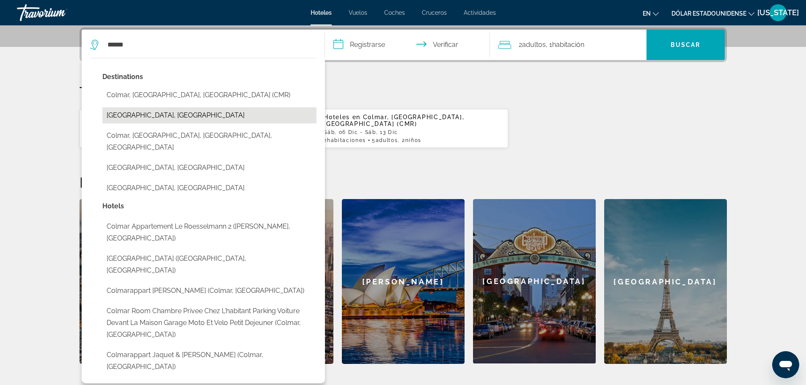
click at [149, 120] on button "[GEOGRAPHIC_DATA], [GEOGRAPHIC_DATA]" at bounding box center [209, 115] width 214 height 16
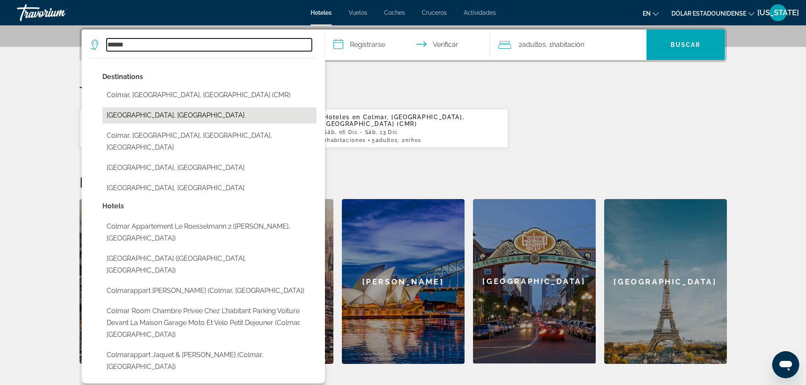
type input "**********"
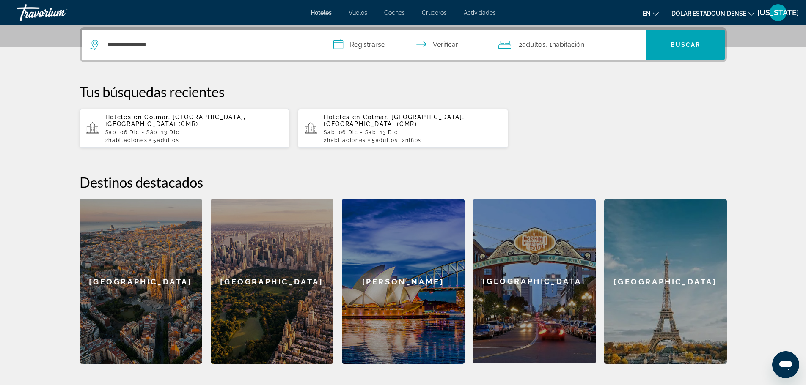
click at [368, 42] on input "**********" at bounding box center [409, 46] width 168 height 33
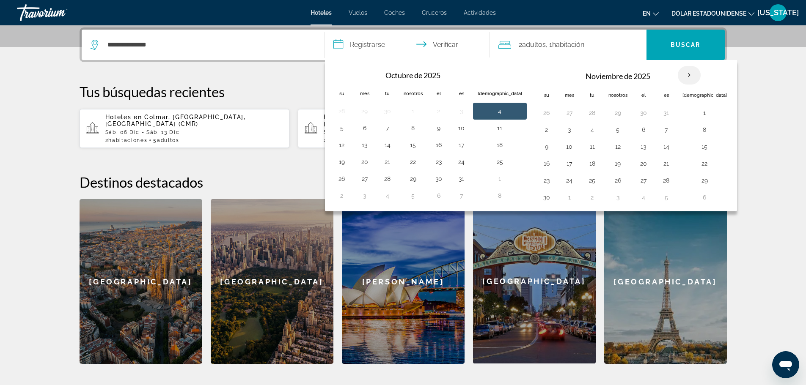
click at [678, 69] on th "Mes próximo" at bounding box center [689, 75] width 23 height 19
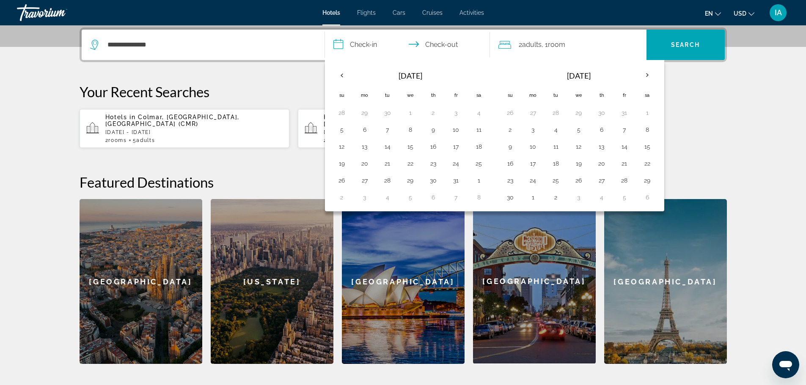
click at [746, 155] on section "**********" at bounding box center [403, 78] width 806 height 571
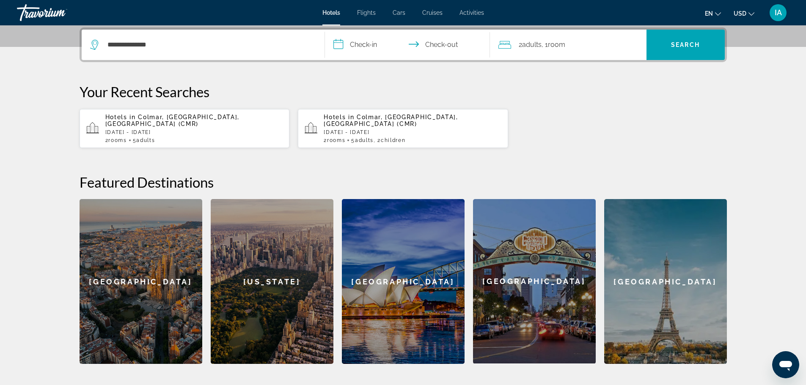
click at [367, 42] on input "**********" at bounding box center [409, 46] width 168 height 33
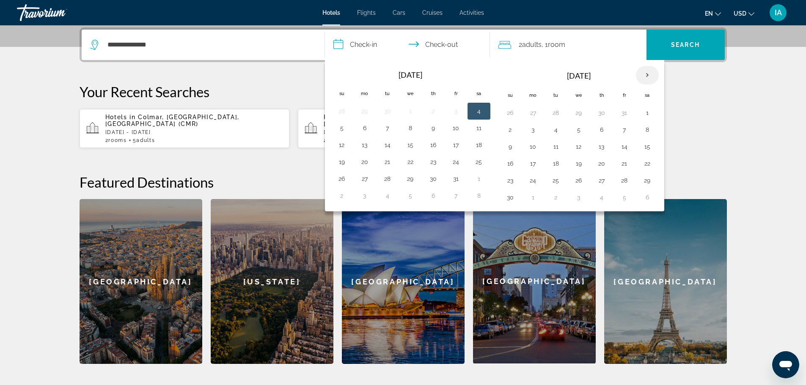
click at [645, 75] on th "Next month" at bounding box center [647, 75] width 23 height 19
click at [643, 110] on button "6" at bounding box center [647, 113] width 14 height 12
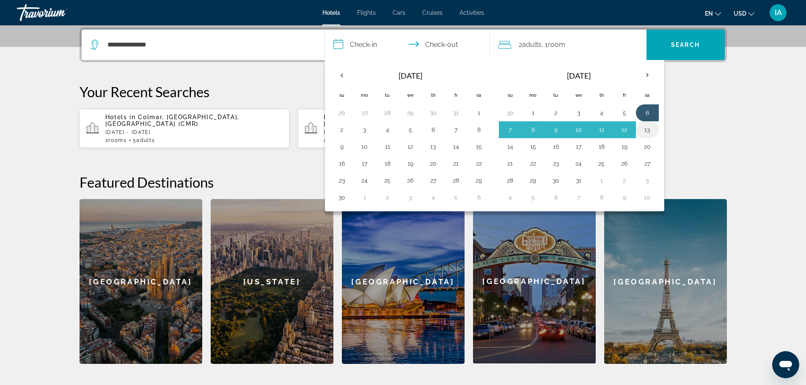
click at [648, 127] on button "13" at bounding box center [647, 130] width 14 height 12
type input "**********"
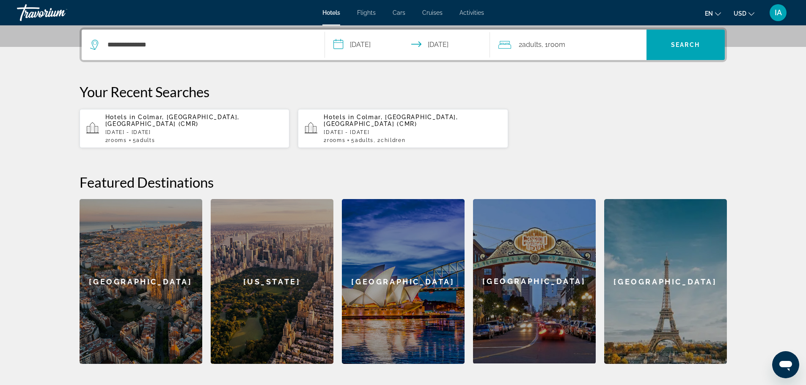
click at [587, 39] on div "2 Adult Adults , 1 Room rooms" at bounding box center [572, 45] width 148 height 12
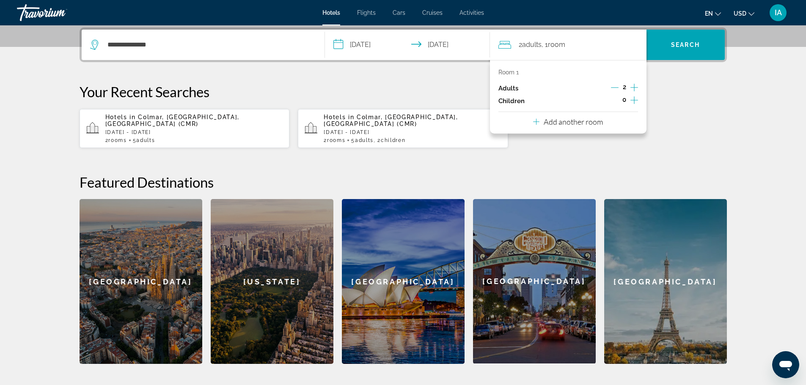
click at [634, 84] on icon "Increment adults" at bounding box center [634, 88] width 8 height 8
click at [576, 124] on p "Add another room" at bounding box center [572, 121] width 59 height 9
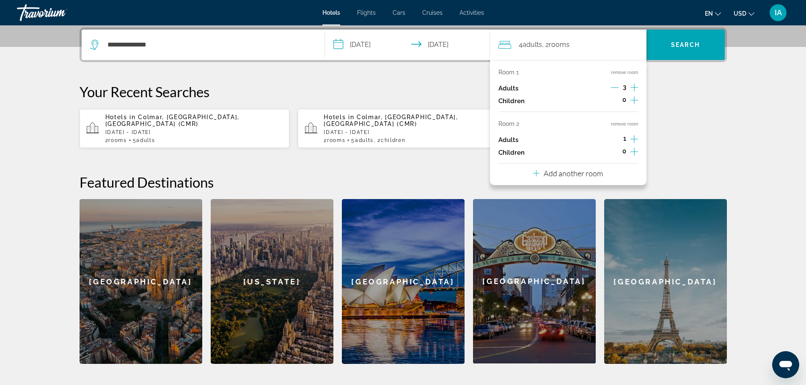
click at [634, 135] on icon "Increment adults" at bounding box center [634, 139] width 8 height 10
click at [681, 49] on span "Search" at bounding box center [685, 45] width 78 height 20
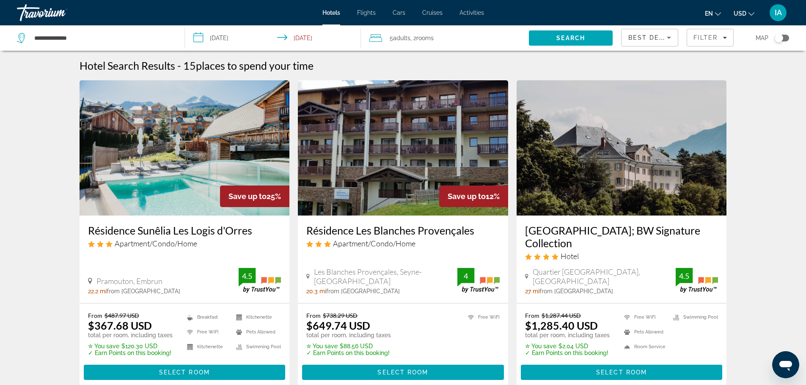
click at [666, 38] on icon "Sort by" at bounding box center [669, 38] width 10 height 10
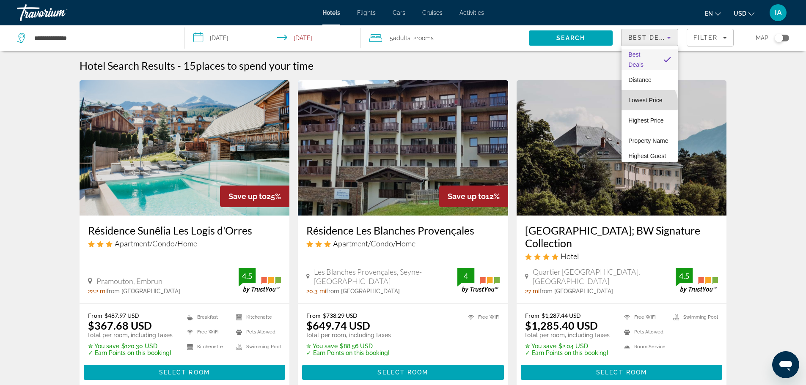
click at [648, 104] on span "Lowest Price" at bounding box center [645, 100] width 34 height 10
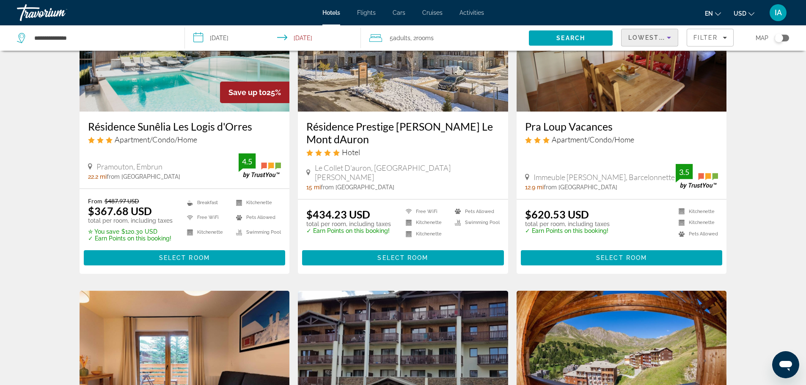
scroll to position [106, 0]
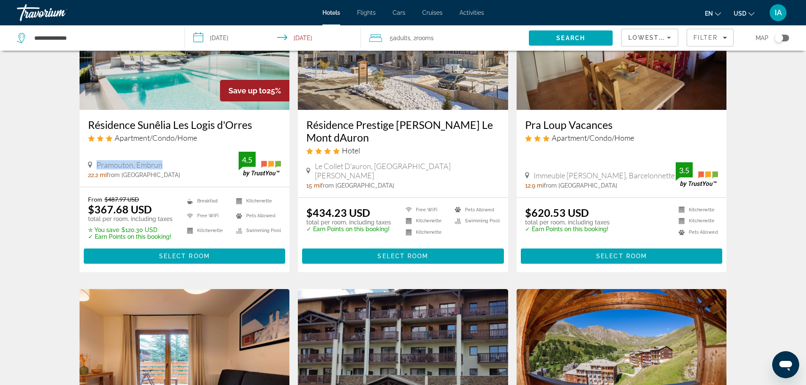
drag, startPoint x: 97, startPoint y: 160, endPoint x: 163, endPoint y: 160, distance: 65.6
click at [163, 160] on div "Pramouton, Embrun" at bounding box center [163, 164] width 151 height 9
copy span "Pramouton, Embrun"
drag, startPoint x: 316, startPoint y: 172, endPoint x: 449, endPoint y: 167, distance: 132.9
click at [449, 167] on div "Résidence Prestige Odalys Le Mont dAuron Hotel Le Collet D'auron, Saint-Etienne…" at bounding box center [403, 154] width 210 height 88
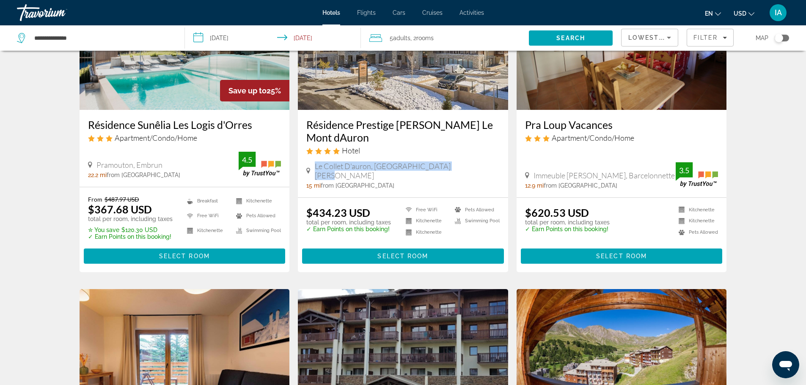
copy span "Le Collet D'auron, Saint-Etienne-De-Tinee"
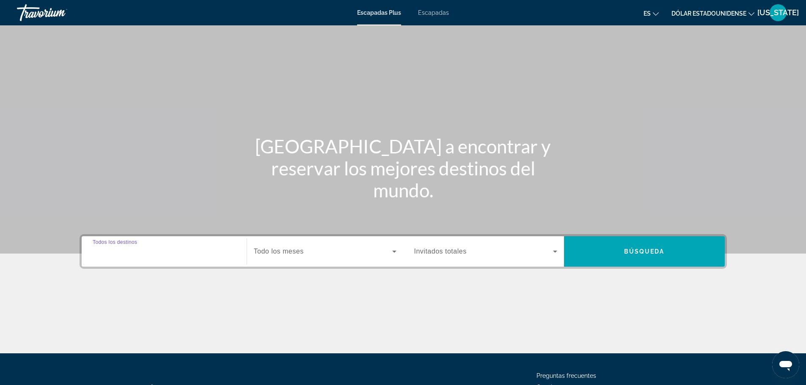
click at [200, 256] on input "Destination Todos los destinos" at bounding box center [164, 252] width 143 height 10
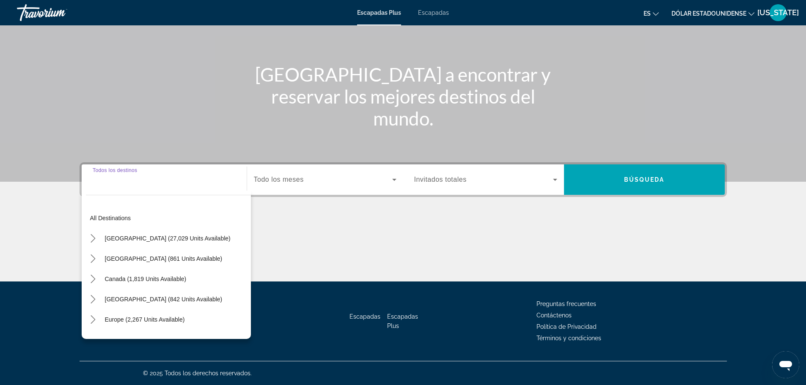
click at [162, 184] on input "Destination Todos los destinos" at bounding box center [164, 180] width 143 height 10
click at [140, 179] on input "Destination Todos los destinos" at bounding box center [164, 180] width 143 height 10
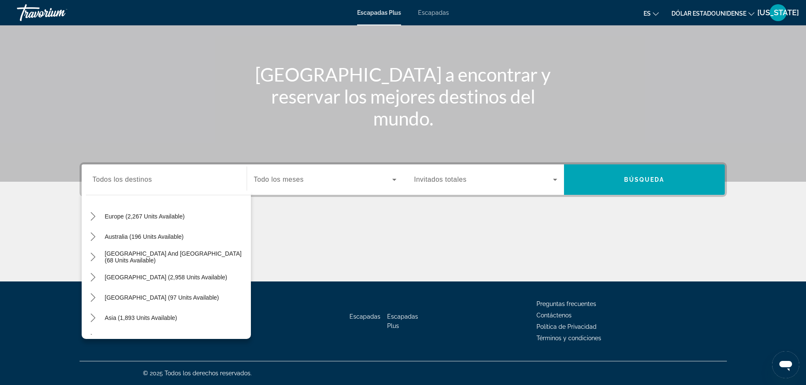
scroll to position [86, 0]
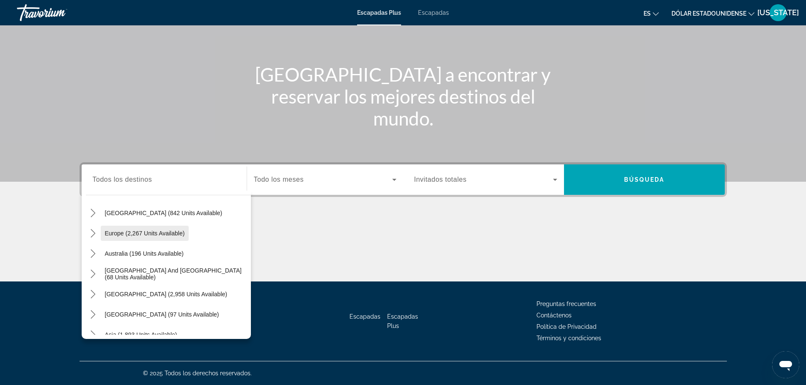
click at [181, 233] on span "Europe (2,267 units available)" at bounding box center [145, 233] width 80 height 7
type input "**********"
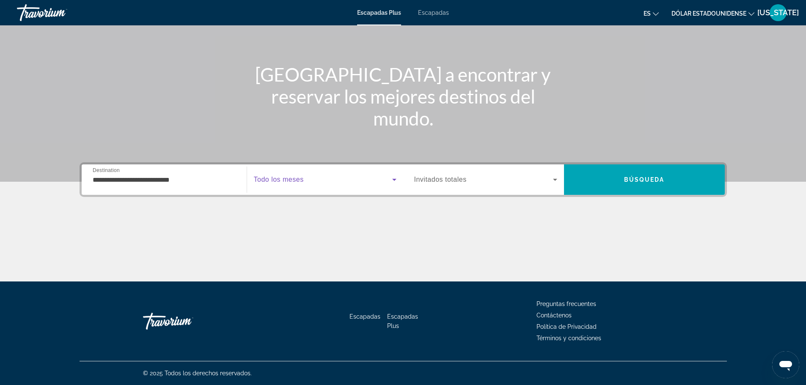
click at [335, 180] on span "Widget de búsqueda" at bounding box center [323, 180] width 138 height 10
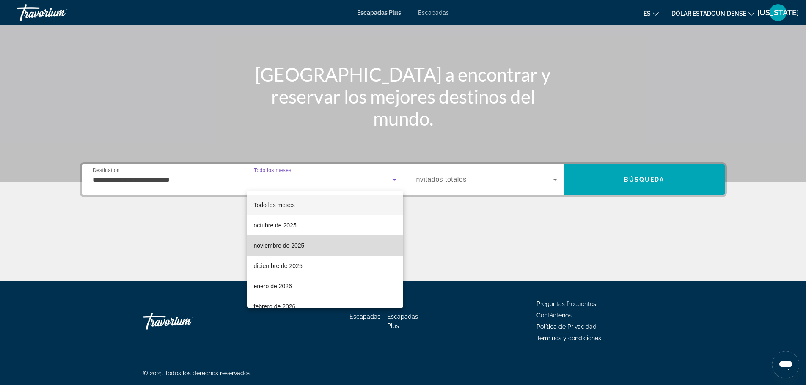
click at [341, 240] on mat-option "noviembre de 2025" at bounding box center [325, 246] width 156 height 20
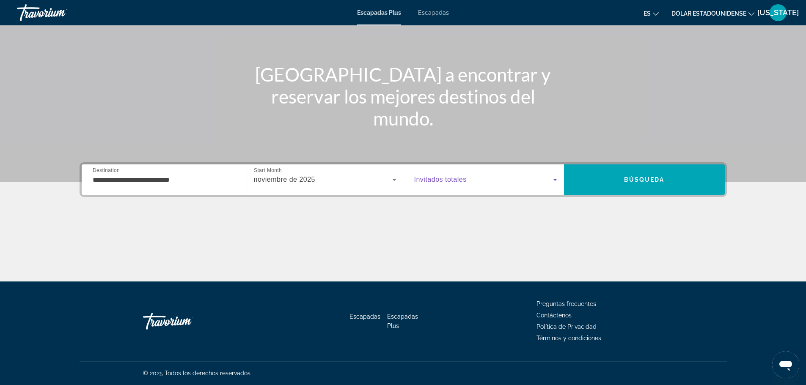
click at [541, 184] on span "Widget de búsqueda" at bounding box center [483, 180] width 139 height 10
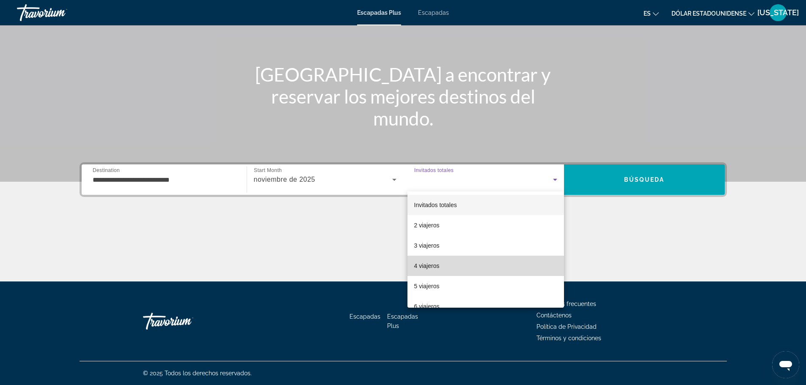
click at [524, 266] on mat-option "4 viajeros" at bounding box center [485, 266] width 156 height 20
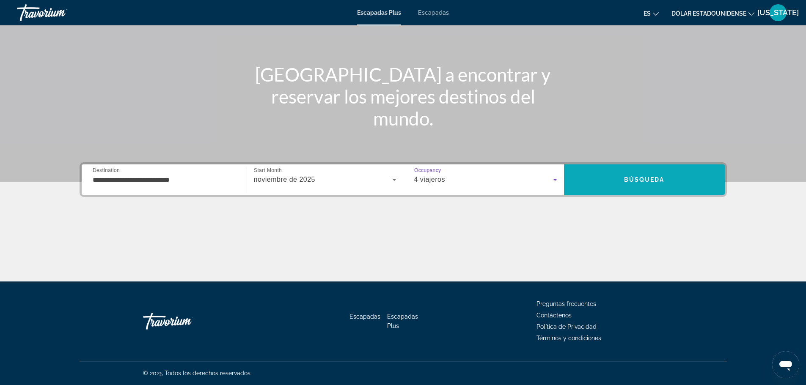
click at [604, 178] on span "Buscar" at bounding box center [644, 180] width 161 height 20
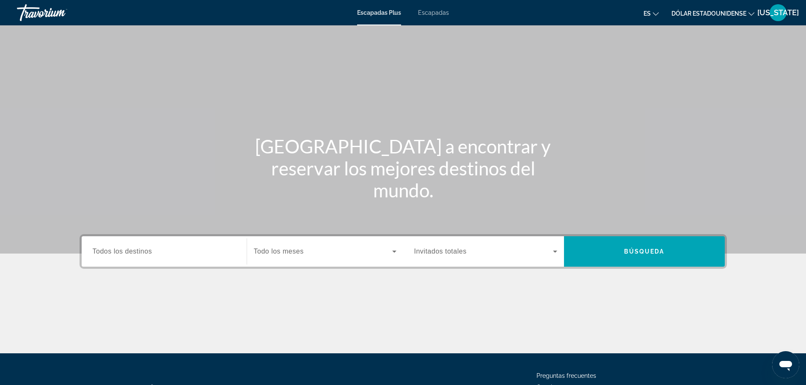
click at [197, 258] on div "Widget de búsqueda" at bounding box center [164, 252] width 143 height 24
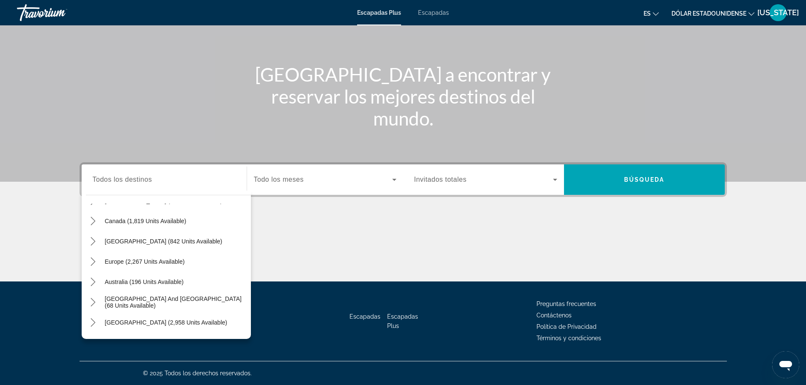
scroll to position [69, 0]
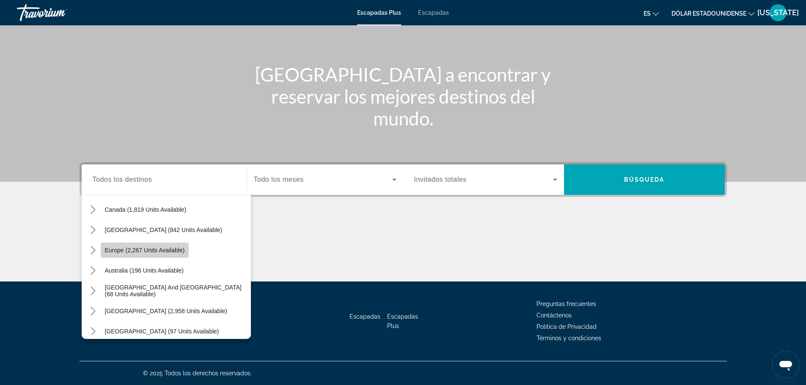
click at [171, 248] on span "Europe (2,267 units available)" at bounding box center [145, 250] width 80 height 7
type input "**********"
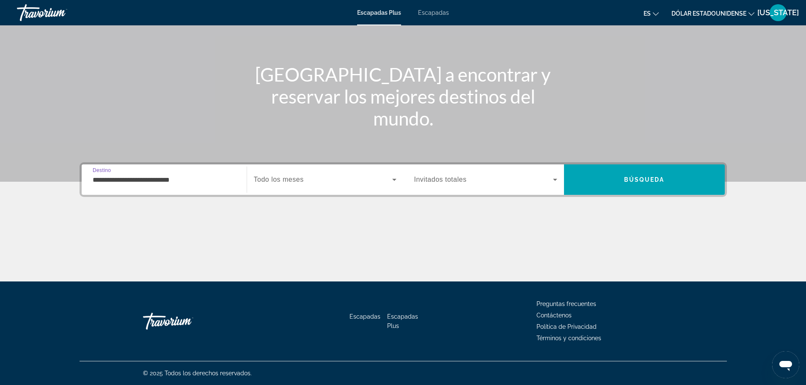
click at [349, 175] on span "Widget de búsqueda" at bounding box center [323, 180] width 138 height 10
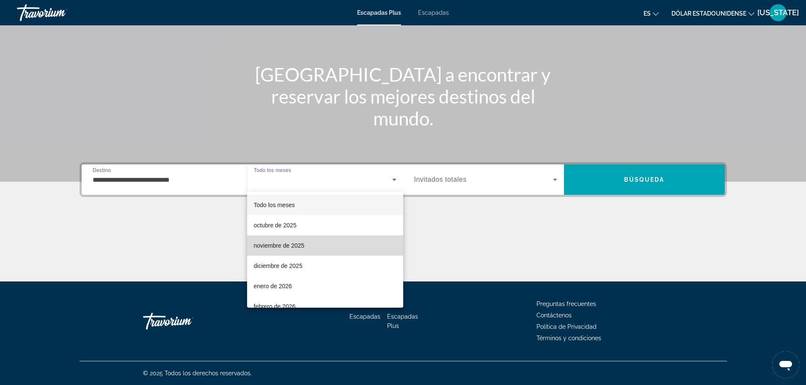
click at [334, 248] on mat-option "noviembre de 2025" at bounding box center [325, 246] width 156 height 20
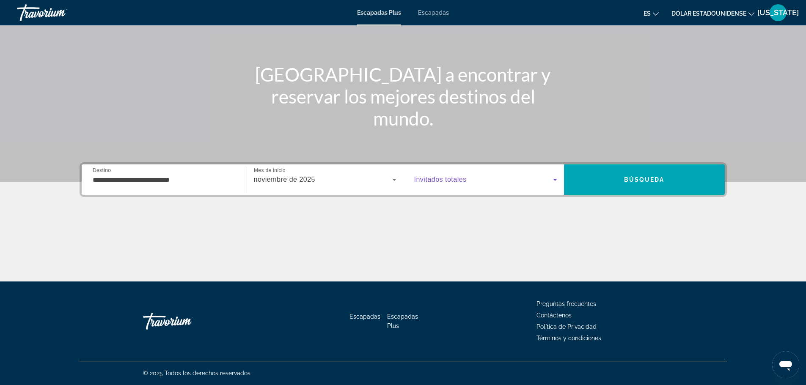
click at [518, 175] on span "Widget de búsqueda" at bounding box center [483, 180] width 139 height 10
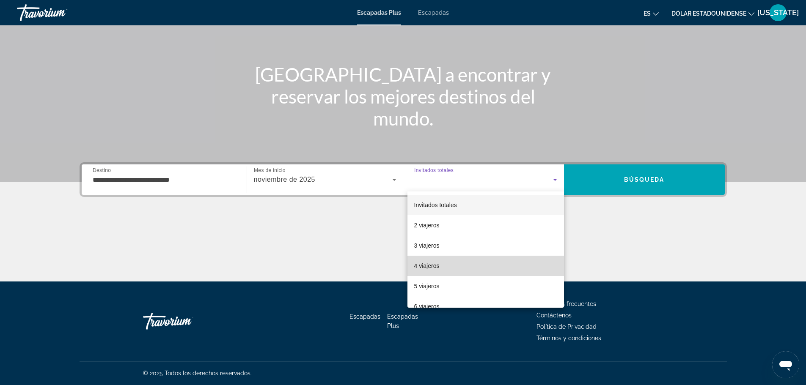
click at [513, 262] on mat-option "4 viajeros" at bounding box center [485, 266] width 156 height 20
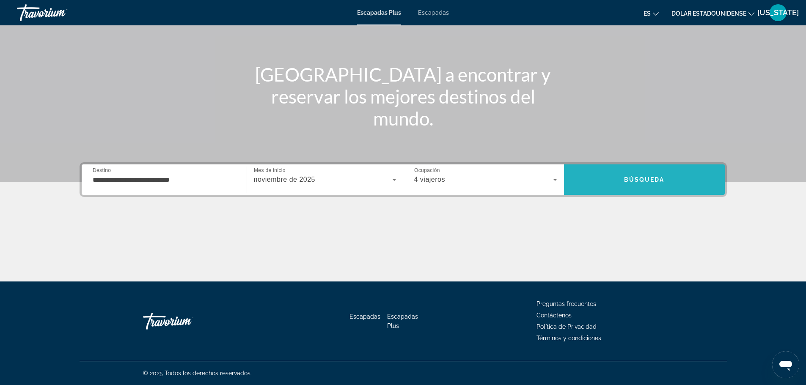
click at [622, 184] on span "Buscar" at bounding box center [644, 180] width 161 height 20
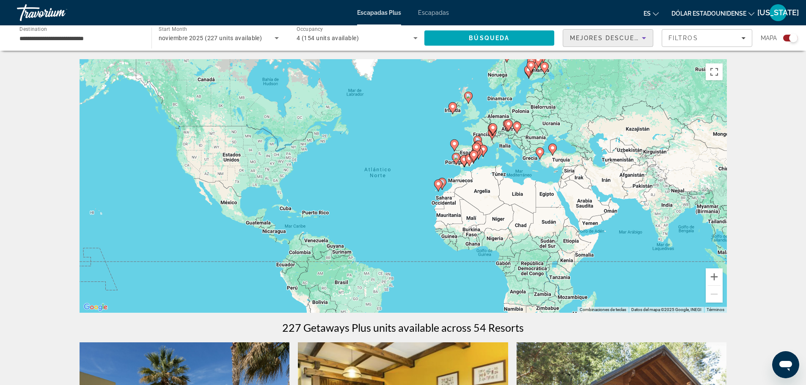
click at [641, 41] on icon "Sort by" at bounding box center [644, 38] width 10 height 10
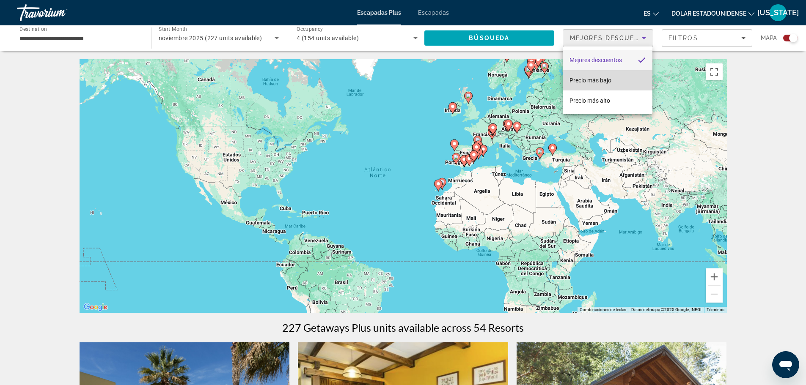
click at [622, 77] on mat-option "Precio más bajo" at bounding box center [608, 80] width 90 height 20
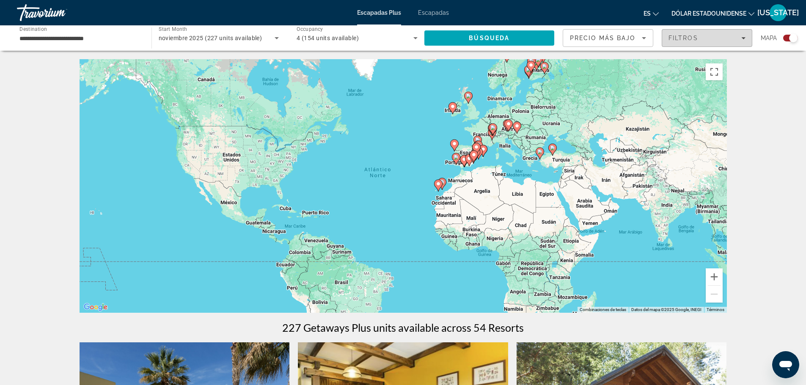
click at [741, 39] on icon "Filters" at bounding box center [743, 38] width 4 height 4
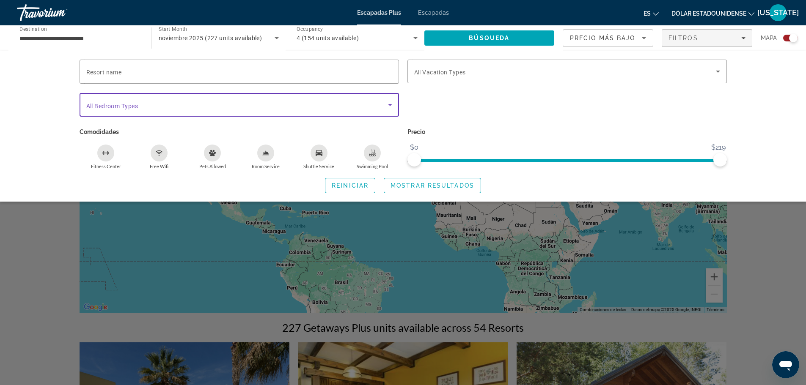
click at [391, 104] on icon "Search widget" at bounding box center [390, 105] width 4 height 2
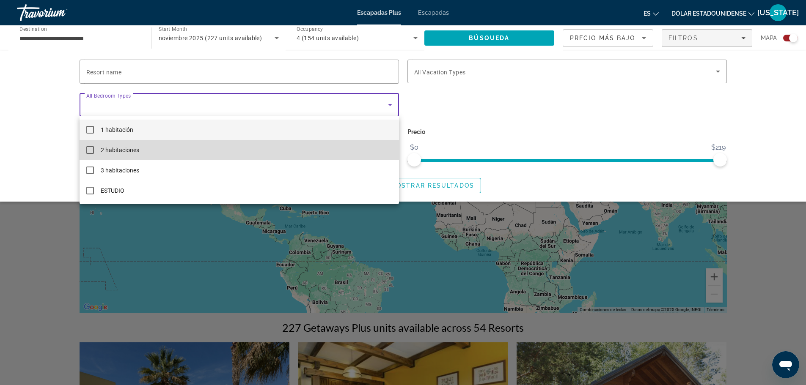
click at [379, 145] on mat-option "2 habitaciones" at bounding box center [239, 150] width 319 height 20
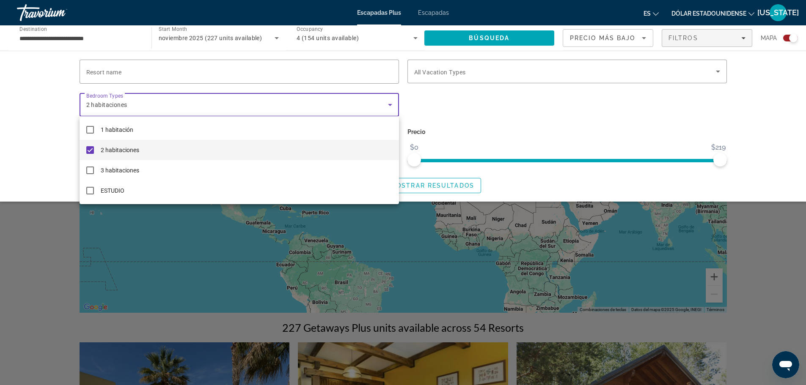
click at [442, 105] on div at bounding box center [403, 192] width 806 height 385
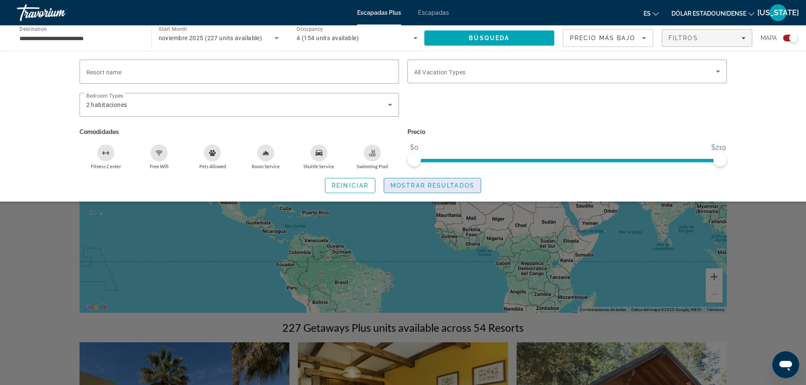
click at [452, 179] on span "Search widget" at bounding box center [432, 186] width 96 height 20
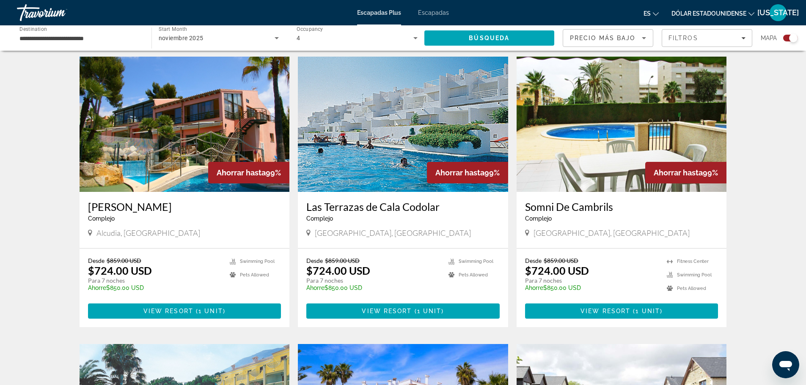
scroll to position [874, 0]
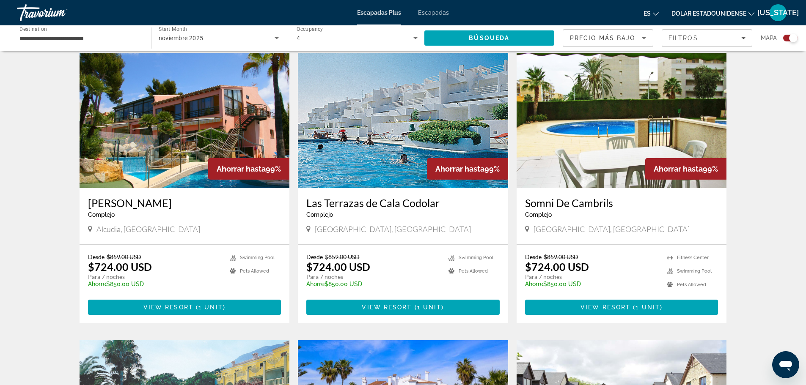
click at [414, 211] on div "Complejo - Este es un resort solo para adultos" at bounding box center [402, 214] width 193 height 7
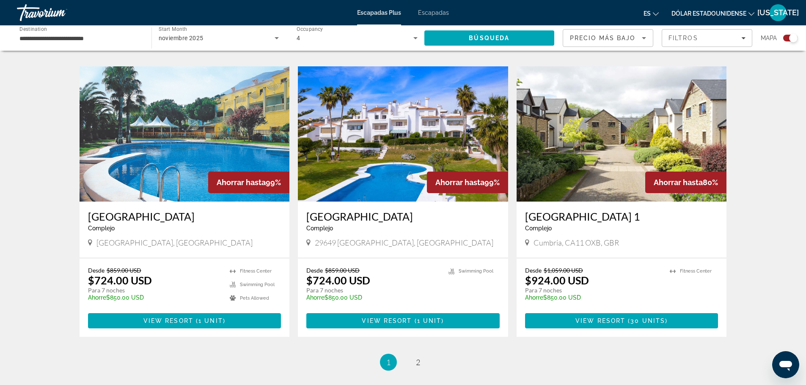
scroll to position [1189, 0]
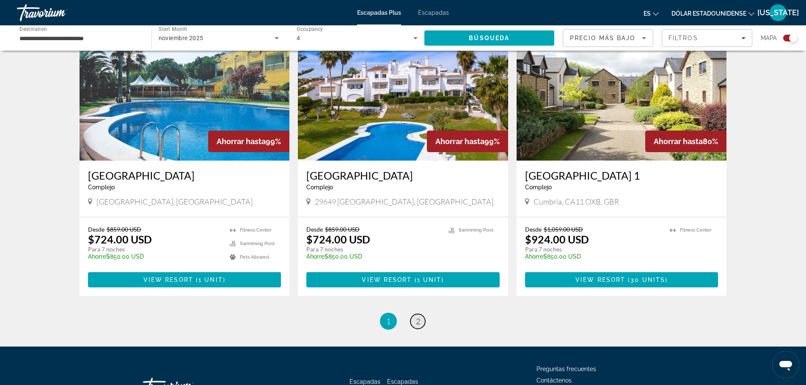
click at [416, 317] on link "page 2" at bounding box center [417, 321] width 15 height 15
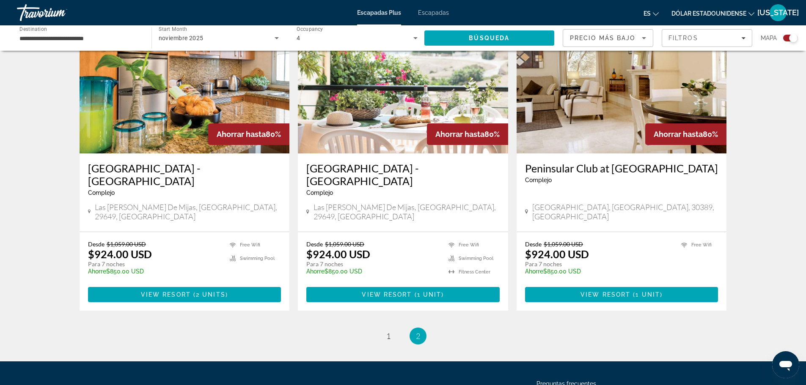
scroll to position [635, 0]
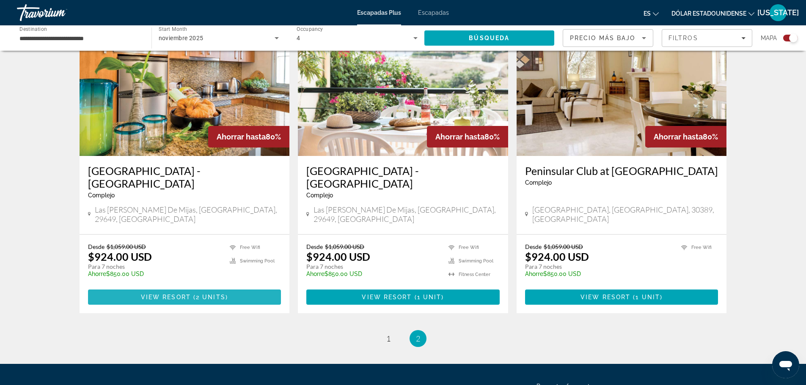
click at [183, 287] on span "Contenido principal" at bounding box center [184, 297] width 193 height 20
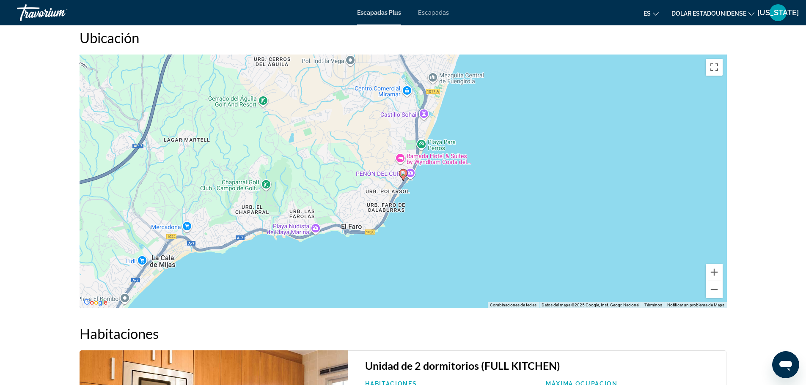
scroll to position [1100, 0]
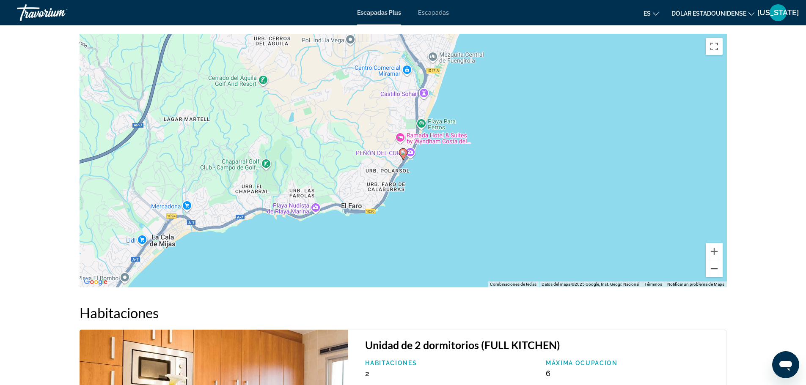
click at [721, 270] on button "Reducir" at bounding box center [713, 269] width 17 height 17
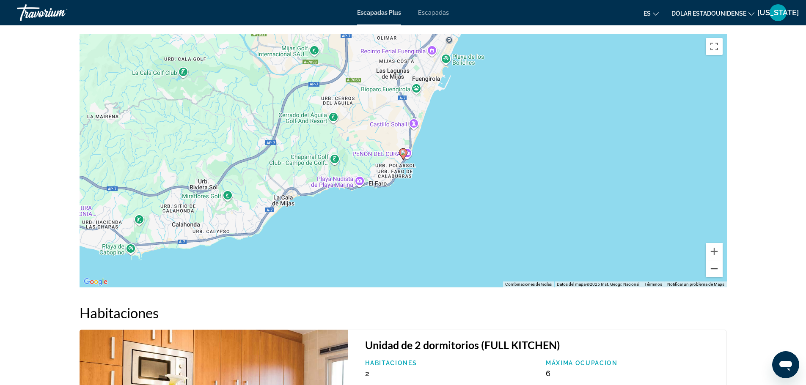
click at [718, 271] on button "Reducir" at bounding box center [713, 269] width 17 height 17
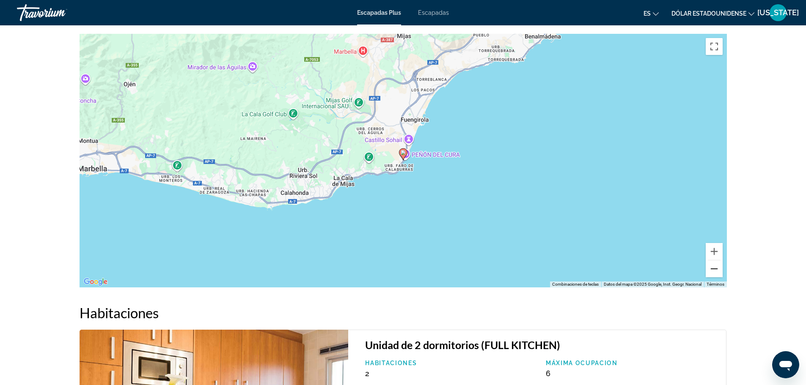
click at [718, 271] on button "Reducir" at bounding box center [713, 269] width 17 height 17
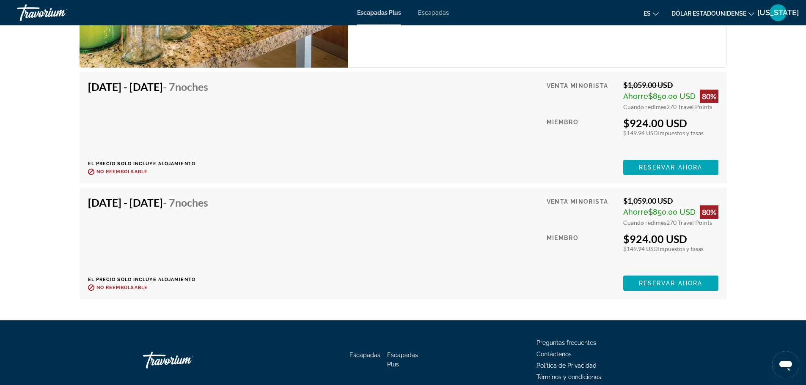
scroll to position [1569, 0]
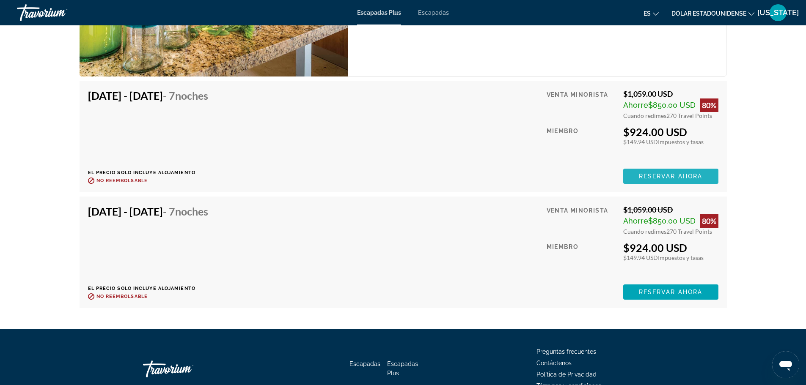
click at [672, 178] on span "Reservar ahora" at bounding box center [670, 176] width 63 height 7
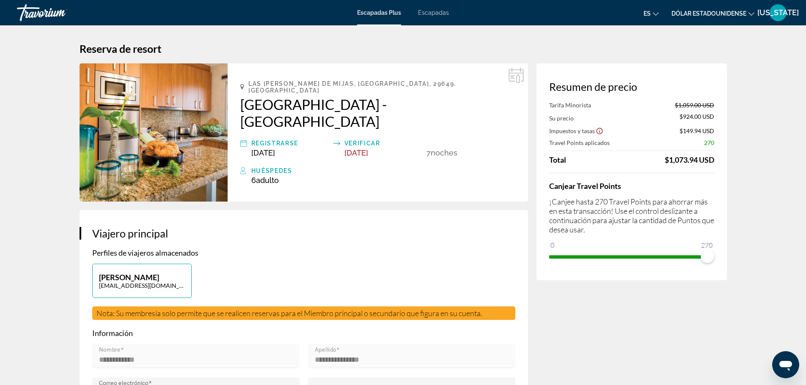
click at [699, 100] on app-price-summary "Resumen de precio Tarifa Minorista $1,059.00 USD Su precio $924.00 USD Impuesto…" at bounding box center [631, 171] width 165 height 183
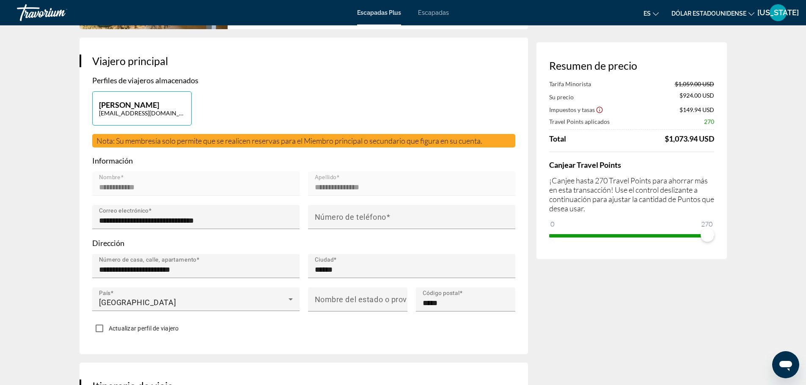
scroll to position [142, 0]
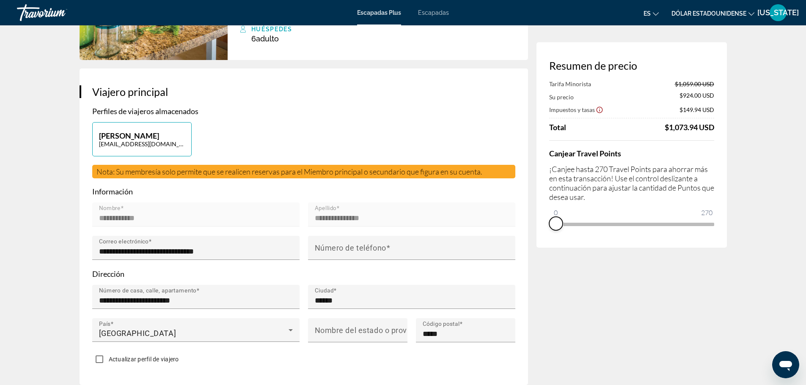
drag, startPoint x: 706, startPoint y: 230, endPoint x: 548, endPoint y: 238, distance: 158.0
click at [548, 238] on div "Resumen de precio Tarifa Minorista $1,059.00 USD Su precio $924.00 USD Impuesto…" at bounding box center [631, 145] width 190 height 206
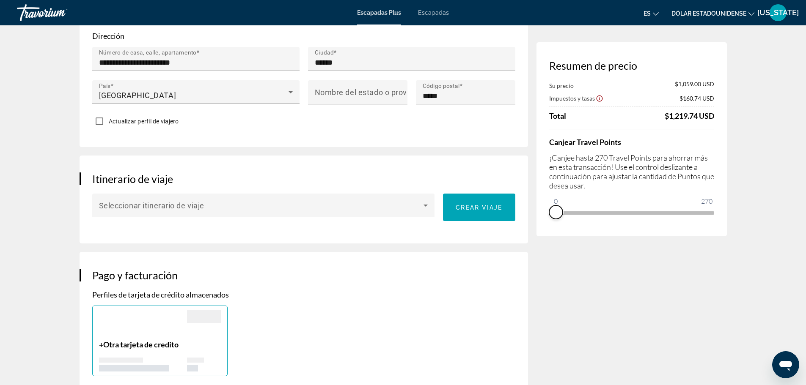
scroll to position [450, 0]
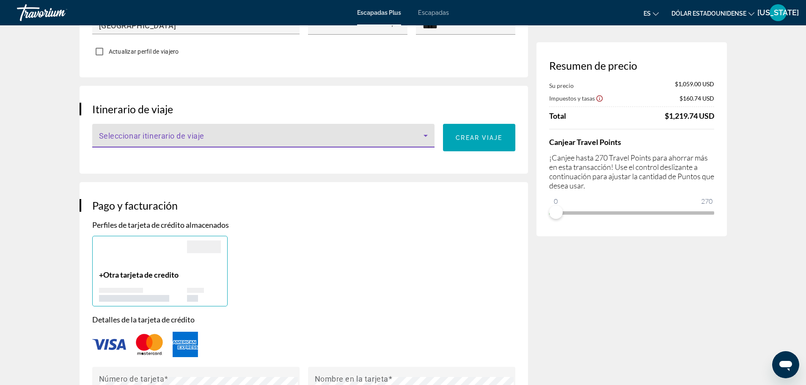
click at [422, 131] on icon "Contenido principal" at bounding box center [425, 136] width 10 height 10
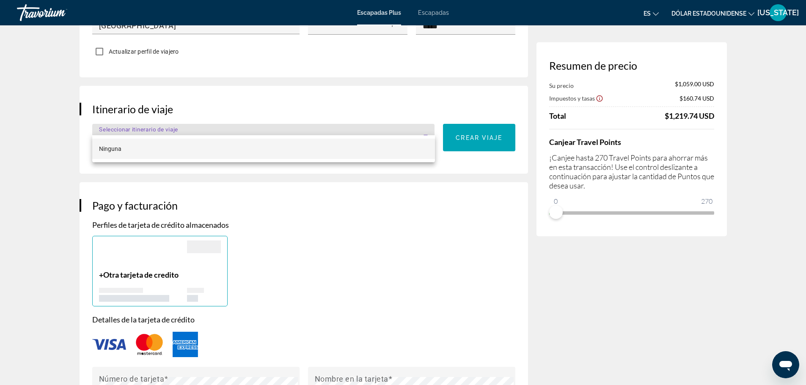
click at [422, 123] on div at bounding box center [403, 192] width 806 height 385
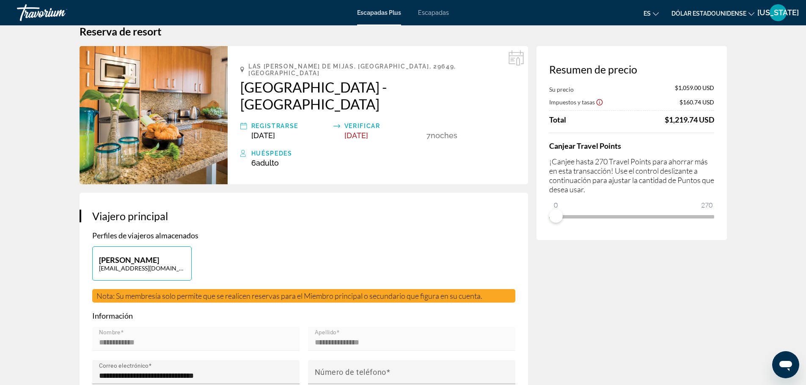
scroll to position [19, 0]
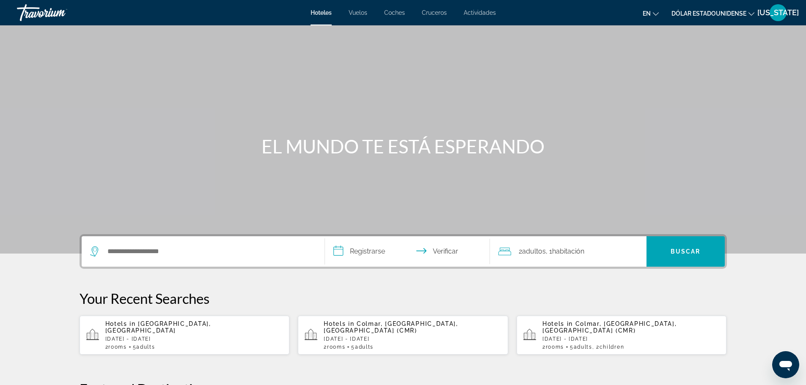
click at [429, 13] on font "Cruceros" at bounding box center [434, 12] width 25 height 7
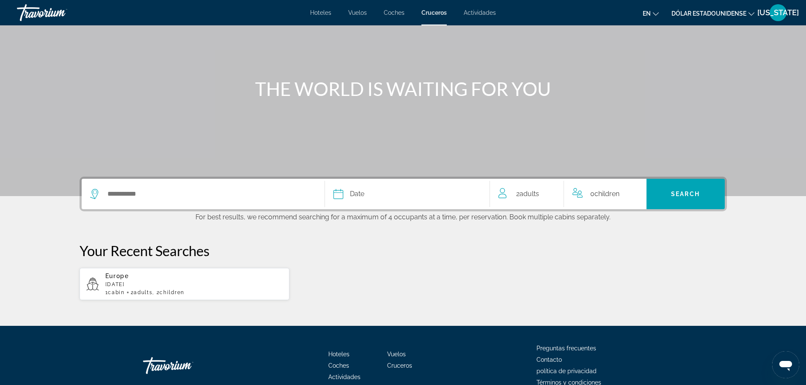
scroll to position [69, 0]
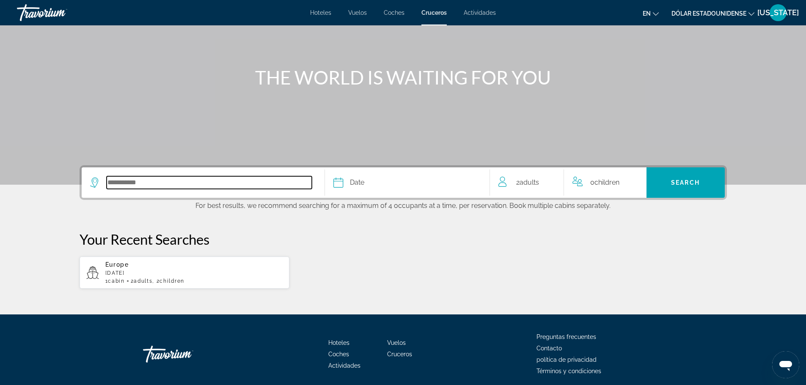
click at [165, 184] on input "Select cruise destination" at bounding box center [209, 182] width 205 height 13
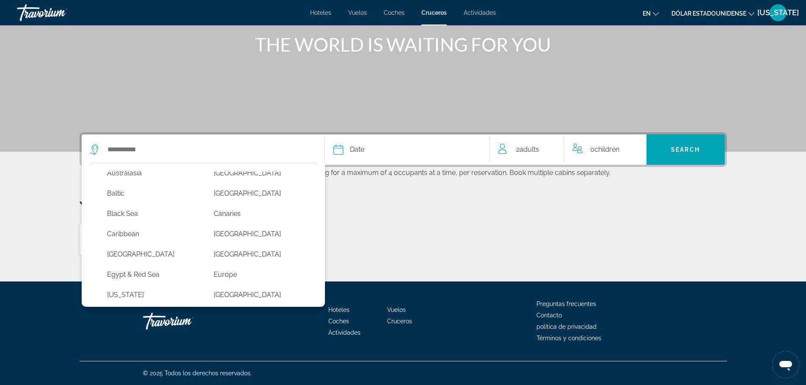
scroll to position [56, 0]
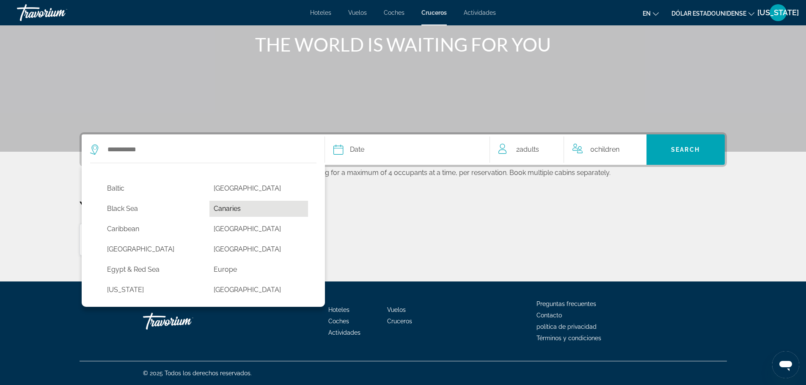
click at [260, 213] on button "Canaries" at bounding box center [258, 209] width 99 height 16
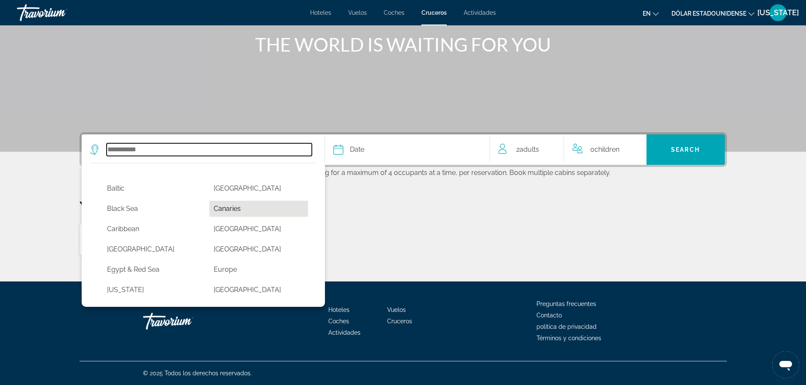
type input "********"
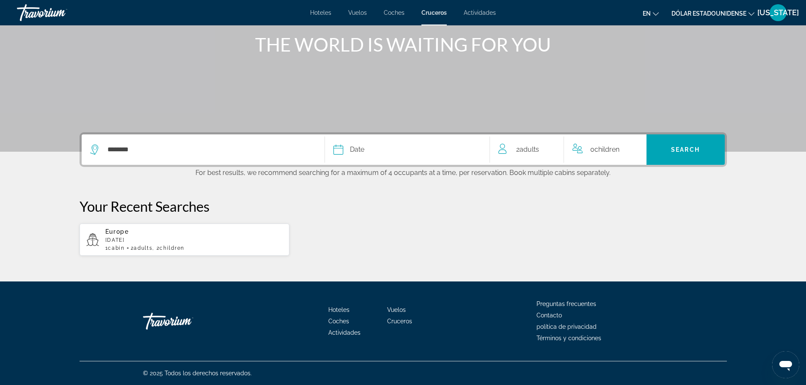
click at [399, 155] on div "Date" at bounding box center [407, 150] width 148 height 12
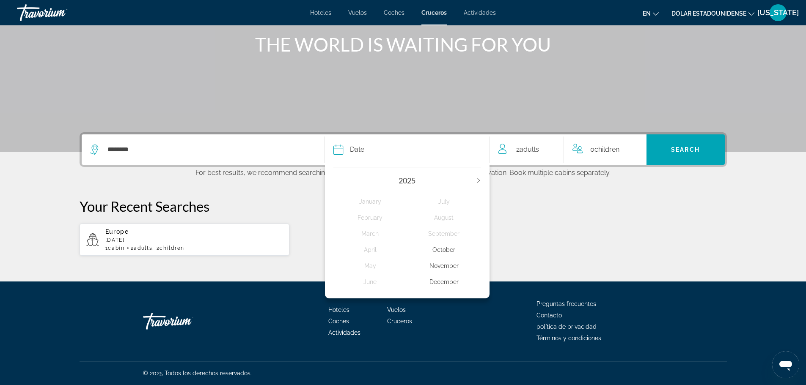
click at [447, 266] on div "November" at bounding box center [444, 265] width 74 height 15
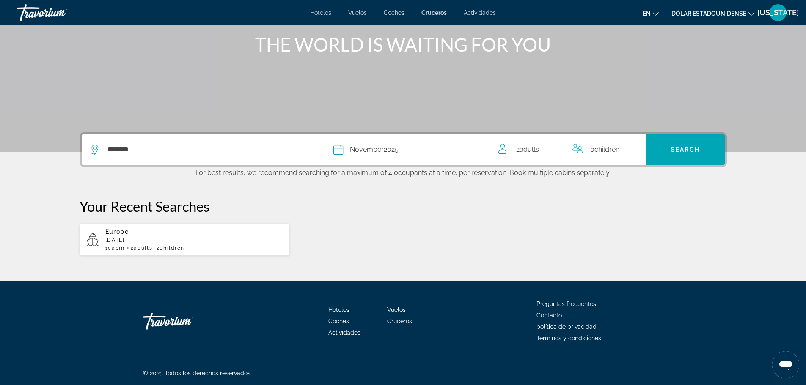
click at [607, 155] on span "0 Child Children" at bounding box center [604, 150] width 29 height 12
click at [631, 150] on icon "Increment children" at bounding box center [634, 148] width 8 height 10
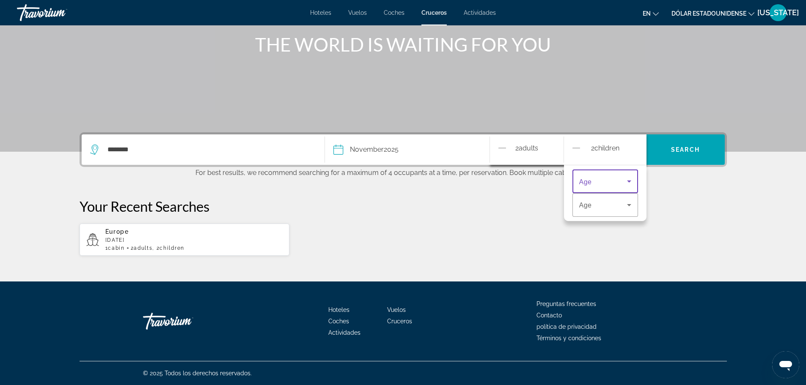
click at [632, 181] on icon "Travelers: 2 adults, 2 children" at bounding box center [629, 181] width 10 height 10
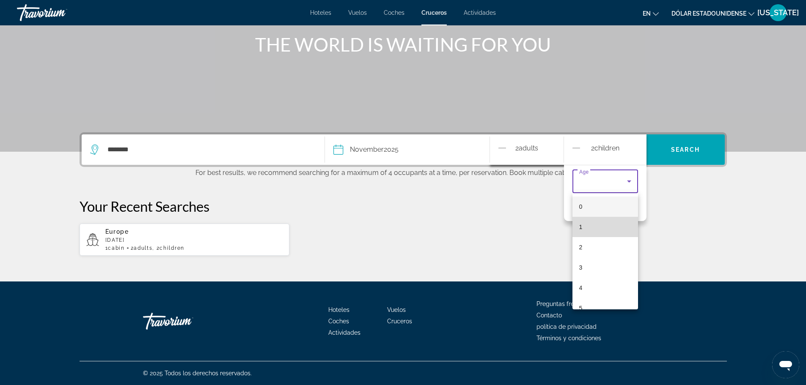
click at [607, 225] on mat-option "1" at bounding box center [605, 227] width 66 height 20
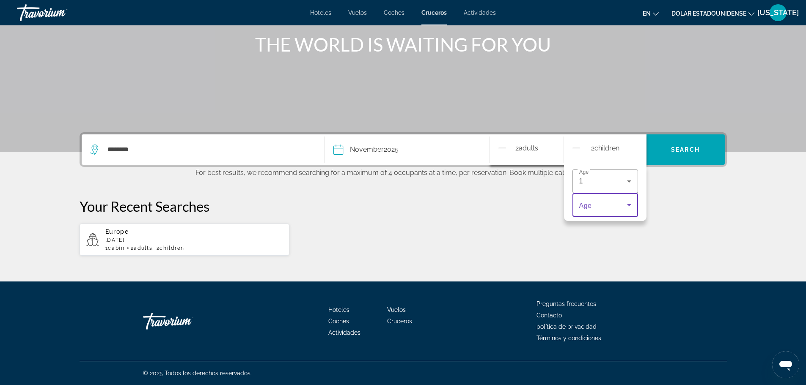
click at [630, 206] on icon "Travelers: 2 adults, 2 children" at bounding box center [629, 205] width 10 height 10
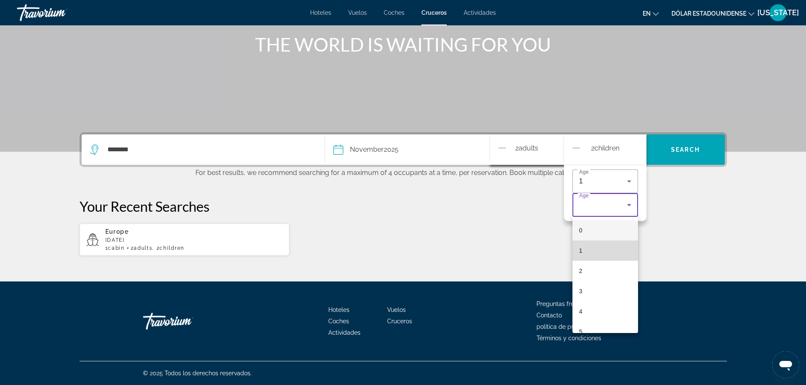
click at [617, 247] on mat-option "1" at bounding box center [605, 251] width 66 height 20
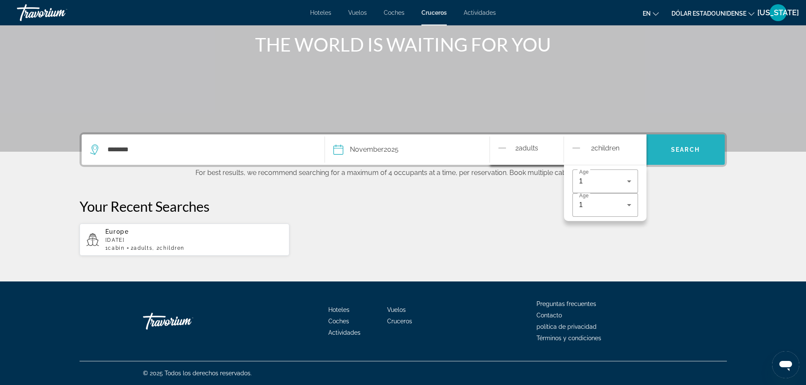
click at [678, 151] on span "Search" at bounding box center [685, 149] width 29 height 7
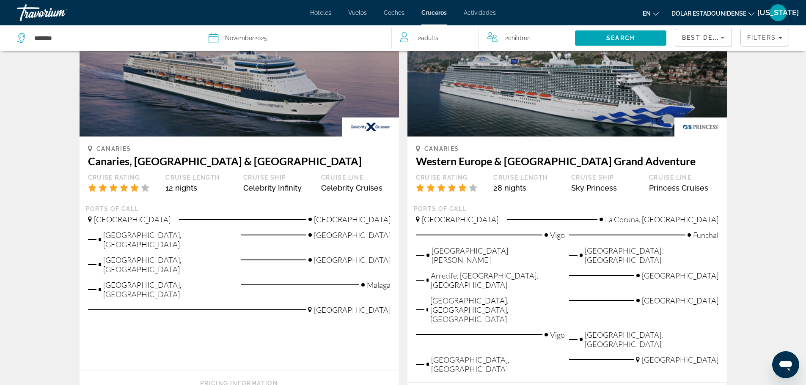
scroll to position [981, 0]
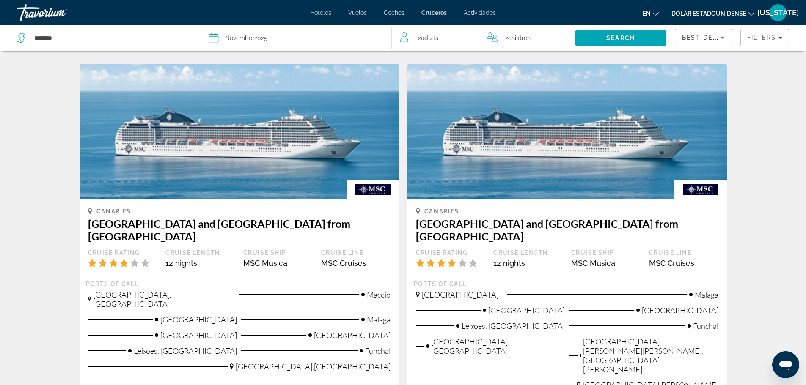
scroll to position [897, 0]
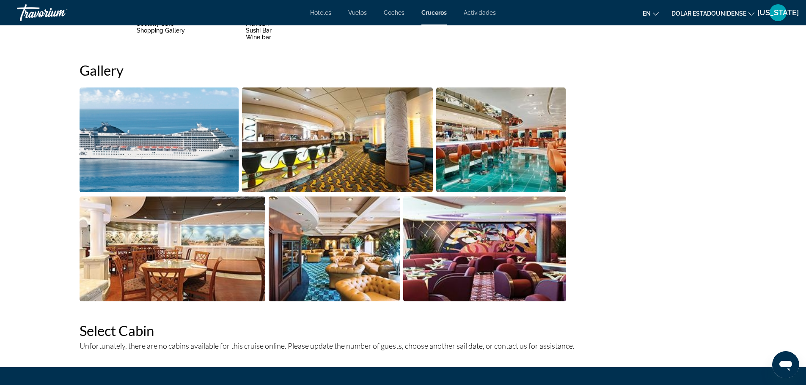
scroll to position [558, 0]
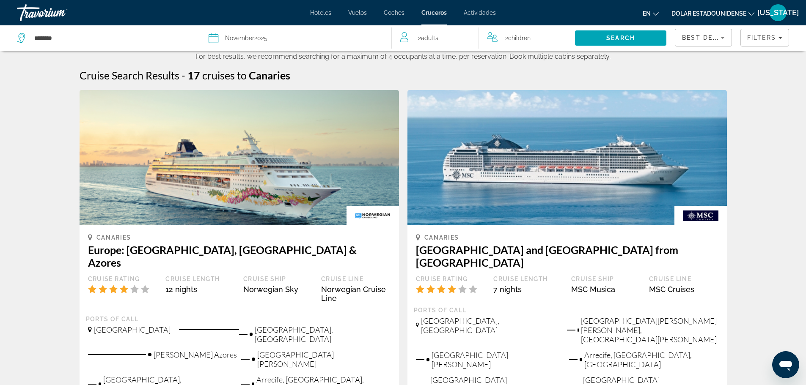
click at [269, 33] on div "Date [DATE]" at bounding box center [296, 38] width 174 height 12
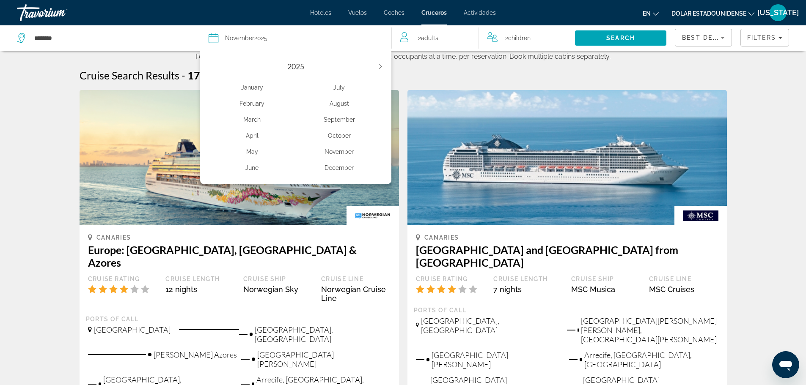
click at [254, 122] on div "March" at bounding box center [252, 119] width 87 height 15
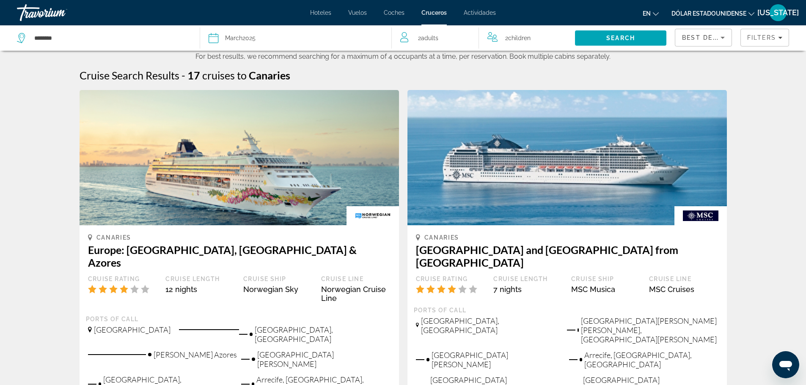
click at [445, 37] on div "2 Adult Adults" at bounding box center [439, 38] width 78 height 12
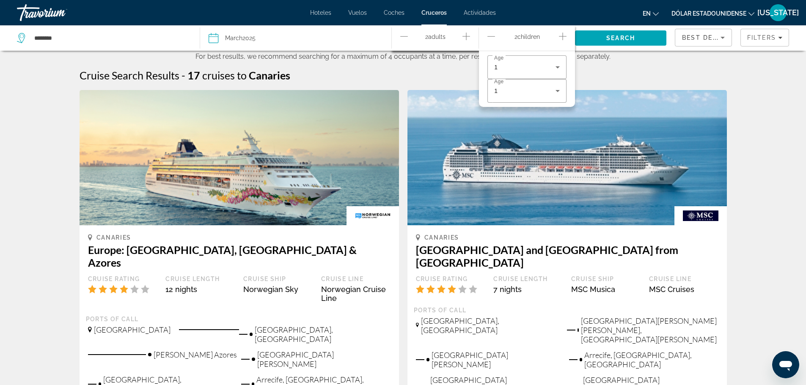
click at [464, 38] on icon "Increment adults" at bounding box center [466, 36] width 8 height 10
click at [405, 36] on icon "Decrement adults" at bounding box center [404, 36] width 8 height 0
click at [598, 43] on span "Search" at bounding box center [620, 38] width 91 height 20
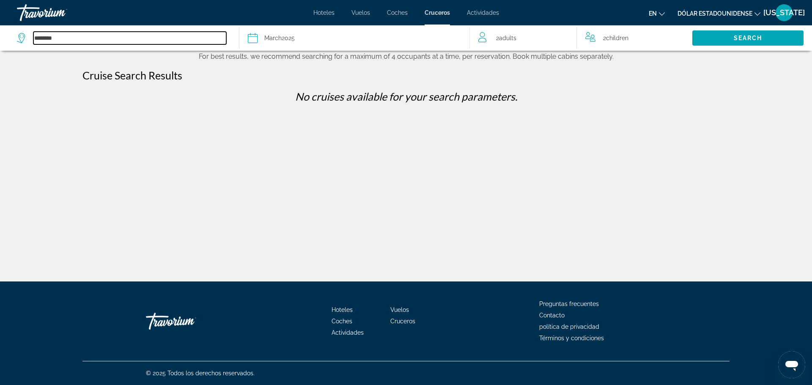
click at [88, 41] on input "********" at bounding box center [129, 38] width 193 height 13
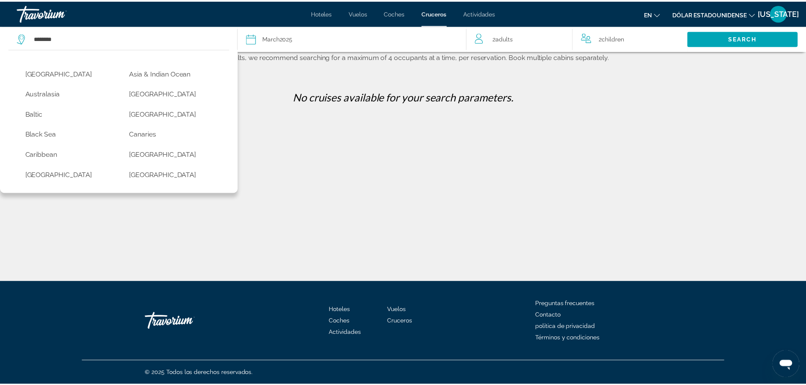
scroll to position [79, 0]
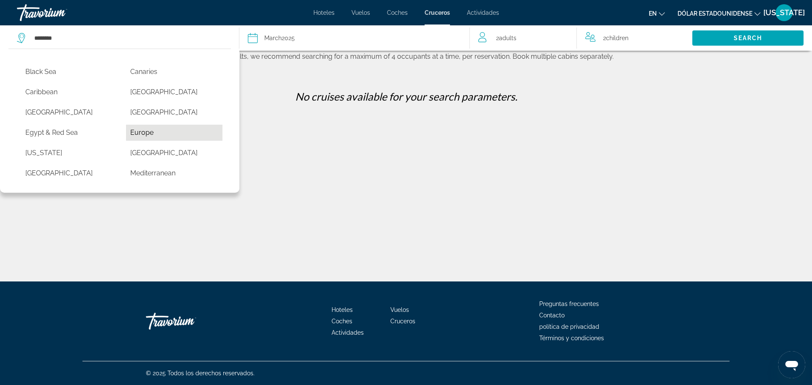
click at [177, 131] on button "Europe" at bounding box center [174, 133] width 96 height 16
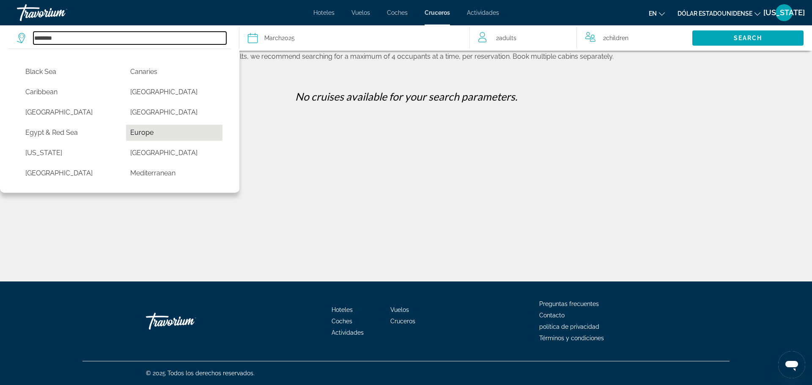
type input "******"
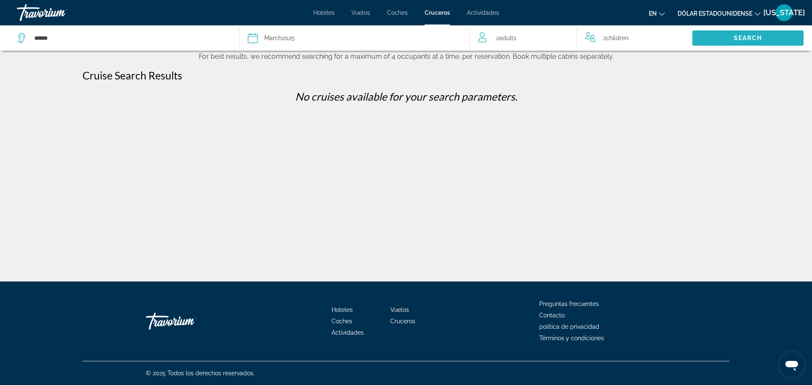
click at [736, 35] on span "Search" at bounding box center [748, 38] width 29 height 7
click at [398, 33] on div "Date [DATE]" at bounding box center [355, 38] width 214 height 12
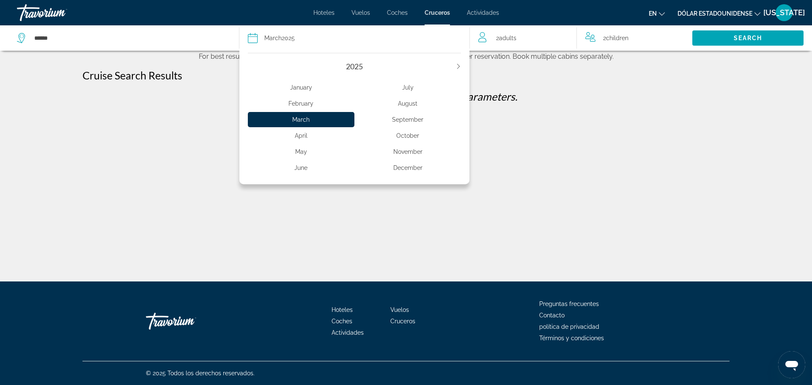
click at [302, 104] on div "February" at bounding box center [301, 103] width 107 height 15
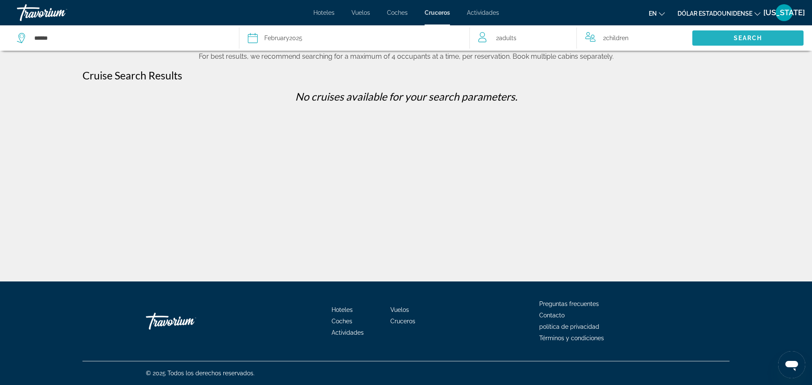
click at [742, 41] on span "Search" at bounding box center [747, 38] width 111 height 20
click at [318, 38] on div "Date [DATE]" at bounding box center [355, 38] width 214 height 12
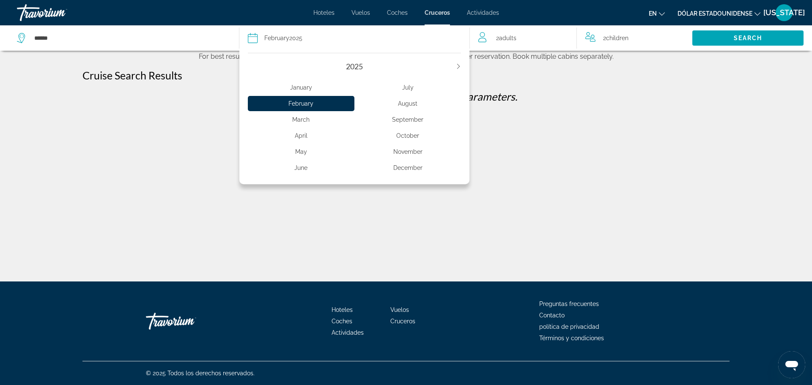
click at [307, 86] on div "January" at bounding box center [301, 87] width 107 height 15
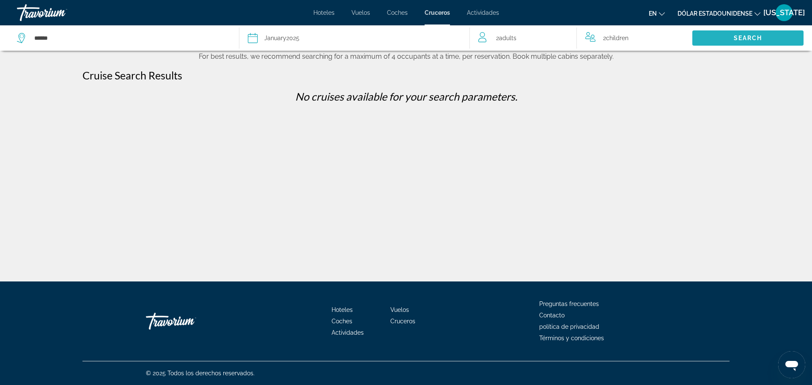
click at [724, 40] on span "Search" at bounding box center [747, 38] width 111 height 20
click at [319, 48] on button "Date [DATE] [DATE] February March April May June July August September October …" at bounding box center [355, 37] width 214 height 25
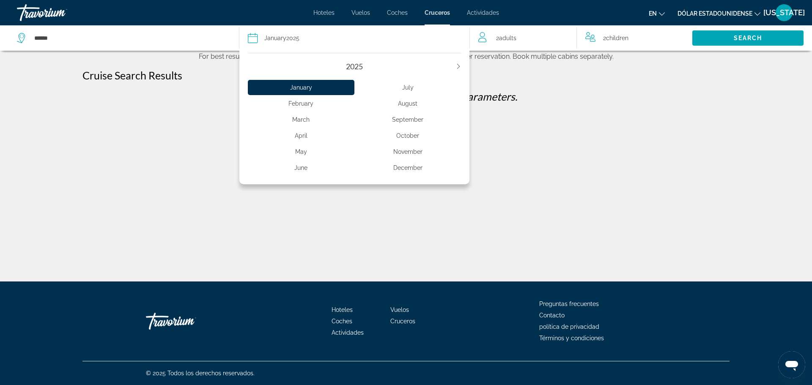
click at [460, 65] on icon "Next year" at bounding box center [458, 66] width 5 height 5
click at [306, 123] on div "March" at bounding box center [301, 119] width 107 height 15
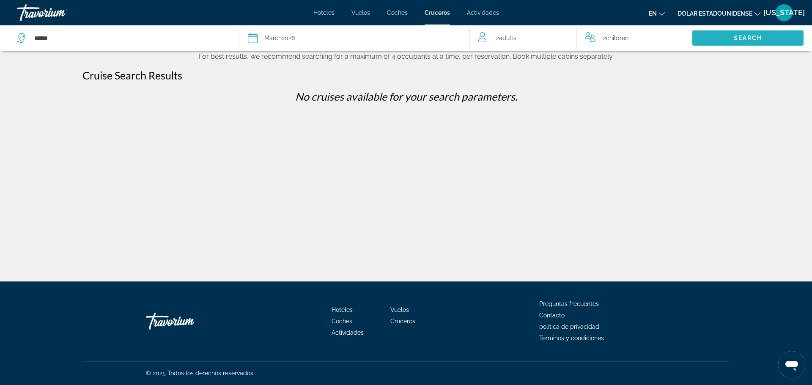
click at [747, 36] on span "Search" at bounding box center [748, 38] width 29 height 7
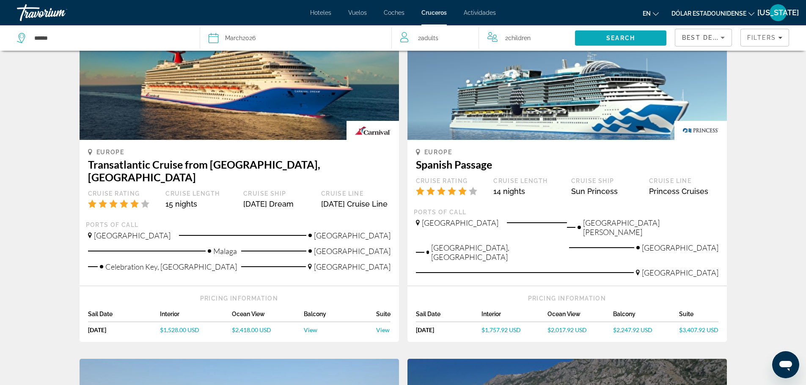
scroll to position [85, 0]
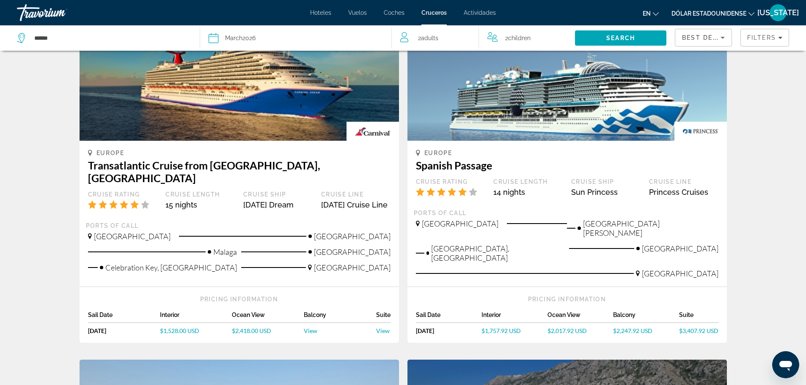
click at [183, 327] on span "$1,528.00 USD" at bounding box center [179, 330] width 39 height 7
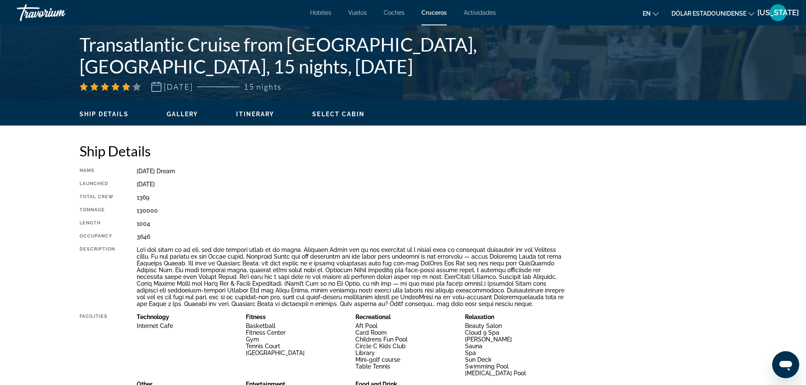
scroll to position [130, 0]
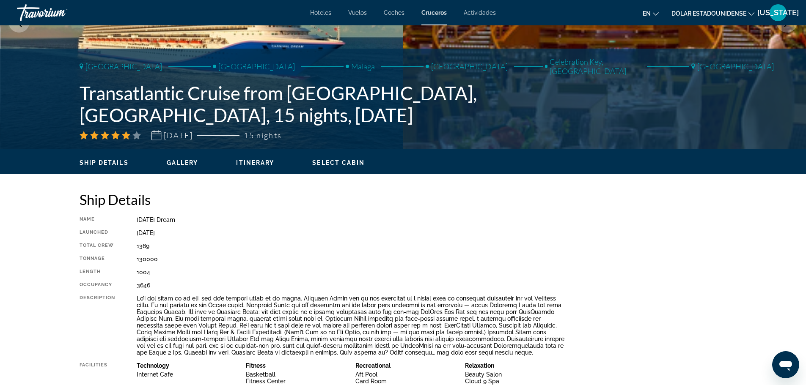
click at [182, 166] on span "Gallery" at bounding box center [183, 162] width 32 height 7
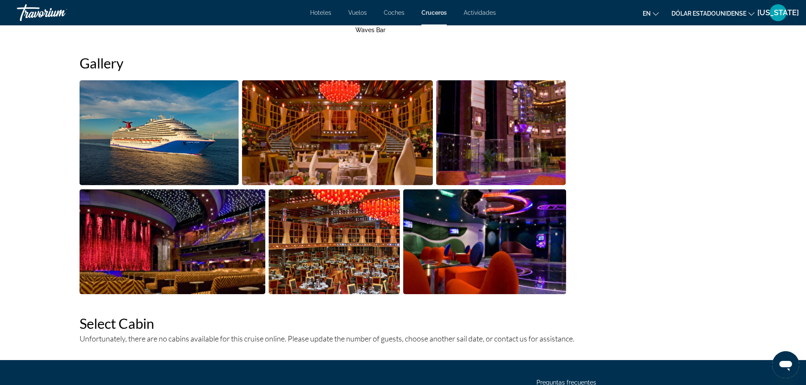
scroll to position [681, 0]
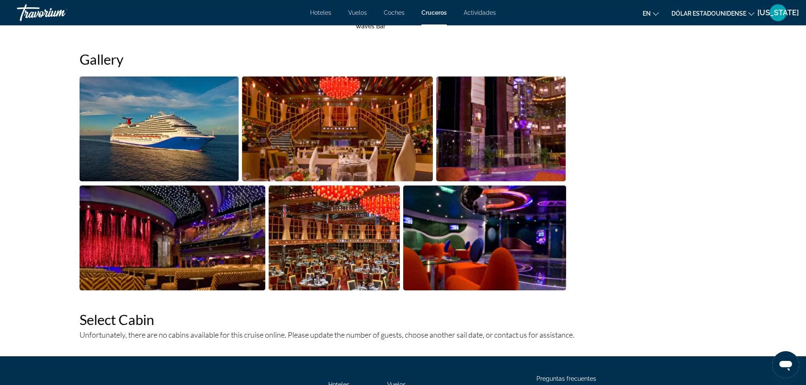
click at [136, 321] on h2 "Select Cabin" at bounding box center [403, 319] width 647 height 17
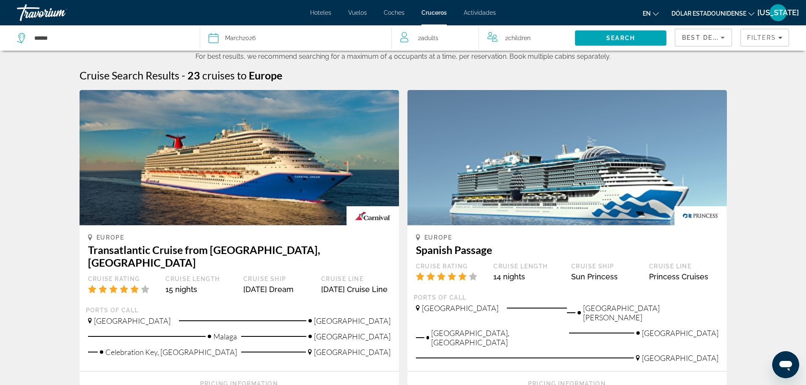
click at [316, 165] on img "Contenido principal" at bounding box center [239, 157] width 319 height 135
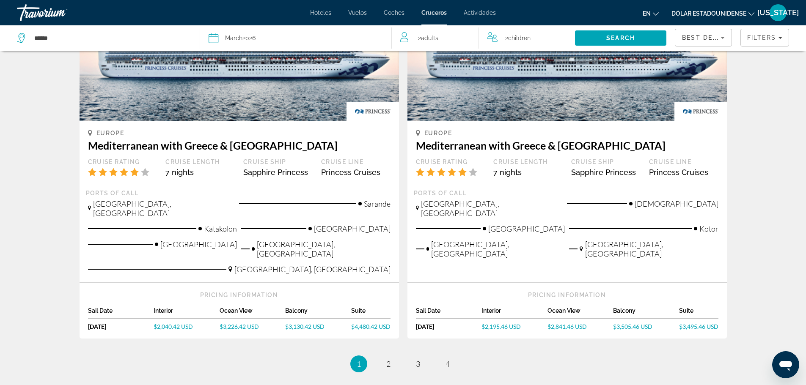
scroll to position [846, 0]
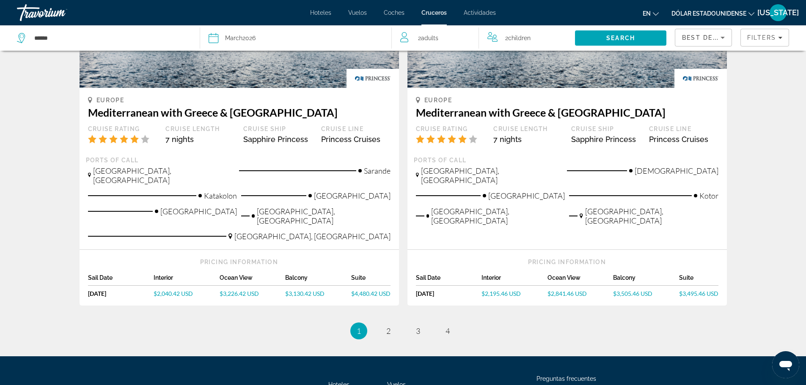
click at [173, 290] on span "$2,040.42 USD" at bounding box center [173, 293] width 39 height 7
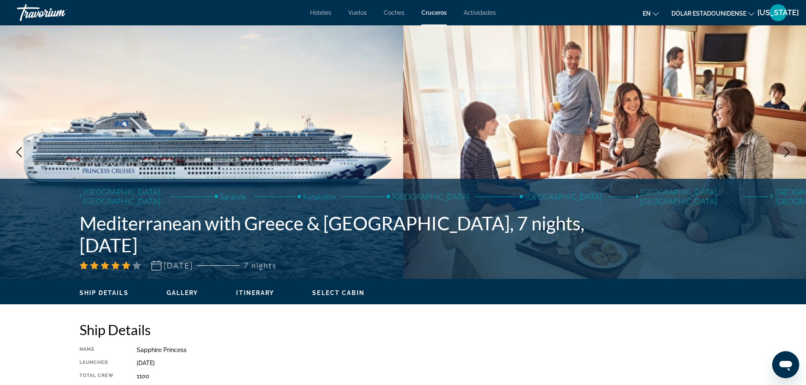
click at [338, 294] on span "Select Cabin" at bounding box center [338, 293] width 52 height 7
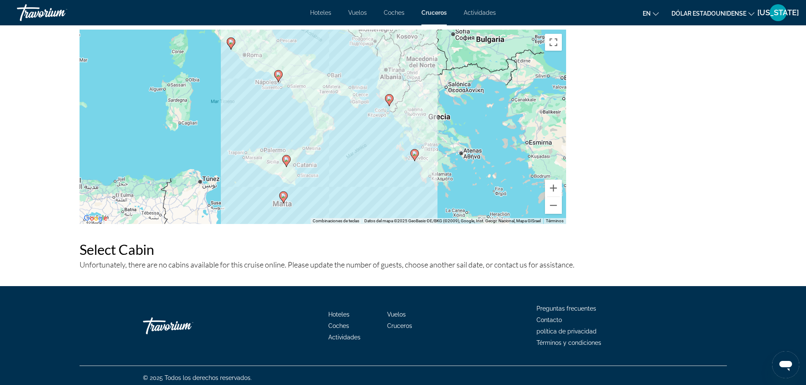
scroll to position [1082, 0]
